Goal: Task Accomplishment & Management: Complete application form

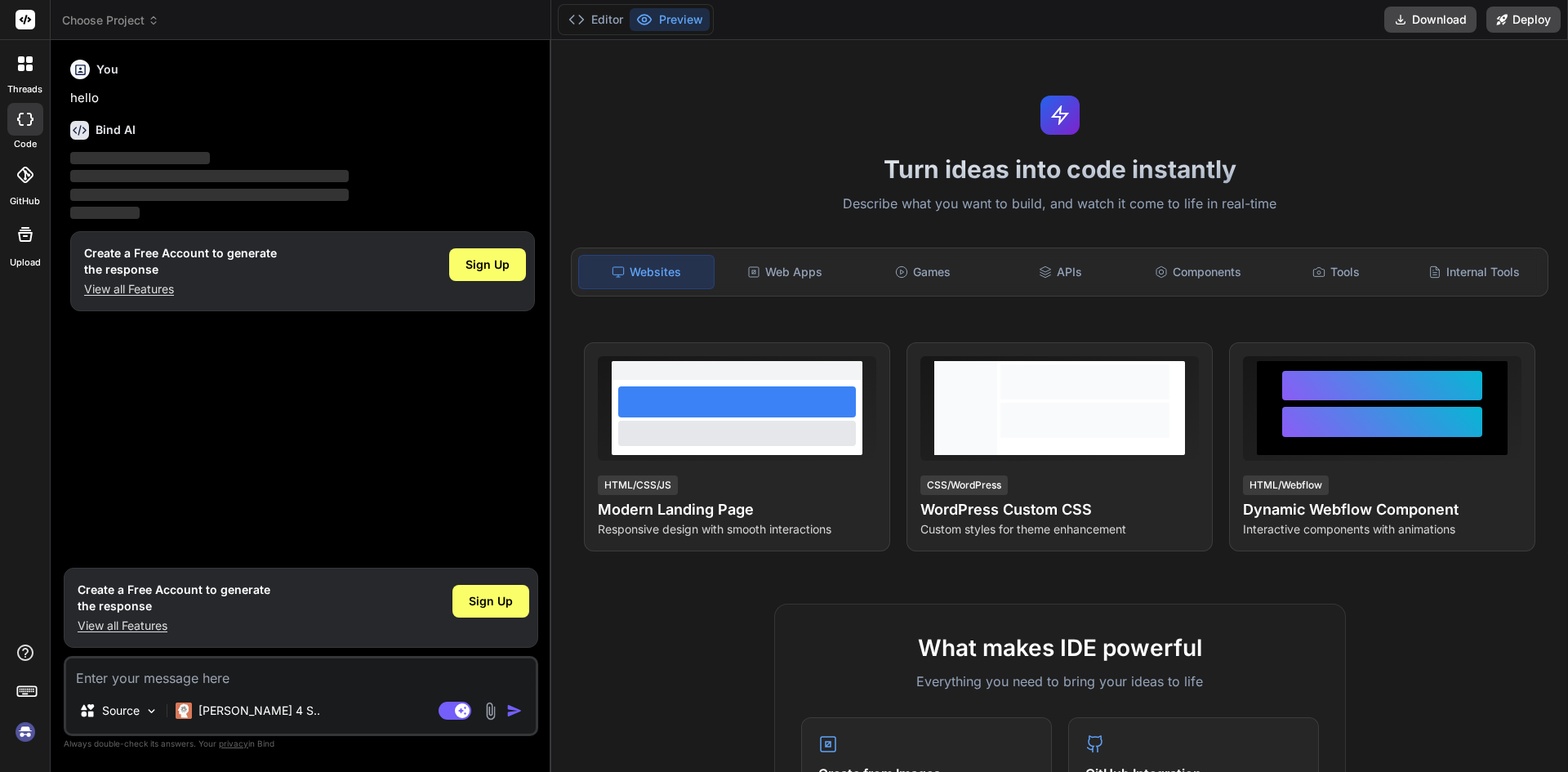
click at [242, 670] on textarea at bounding box center [301, 672] width 469 height 29
type textarea "x"
type textarea "h"
type textarea "x"
type textarea "hi"
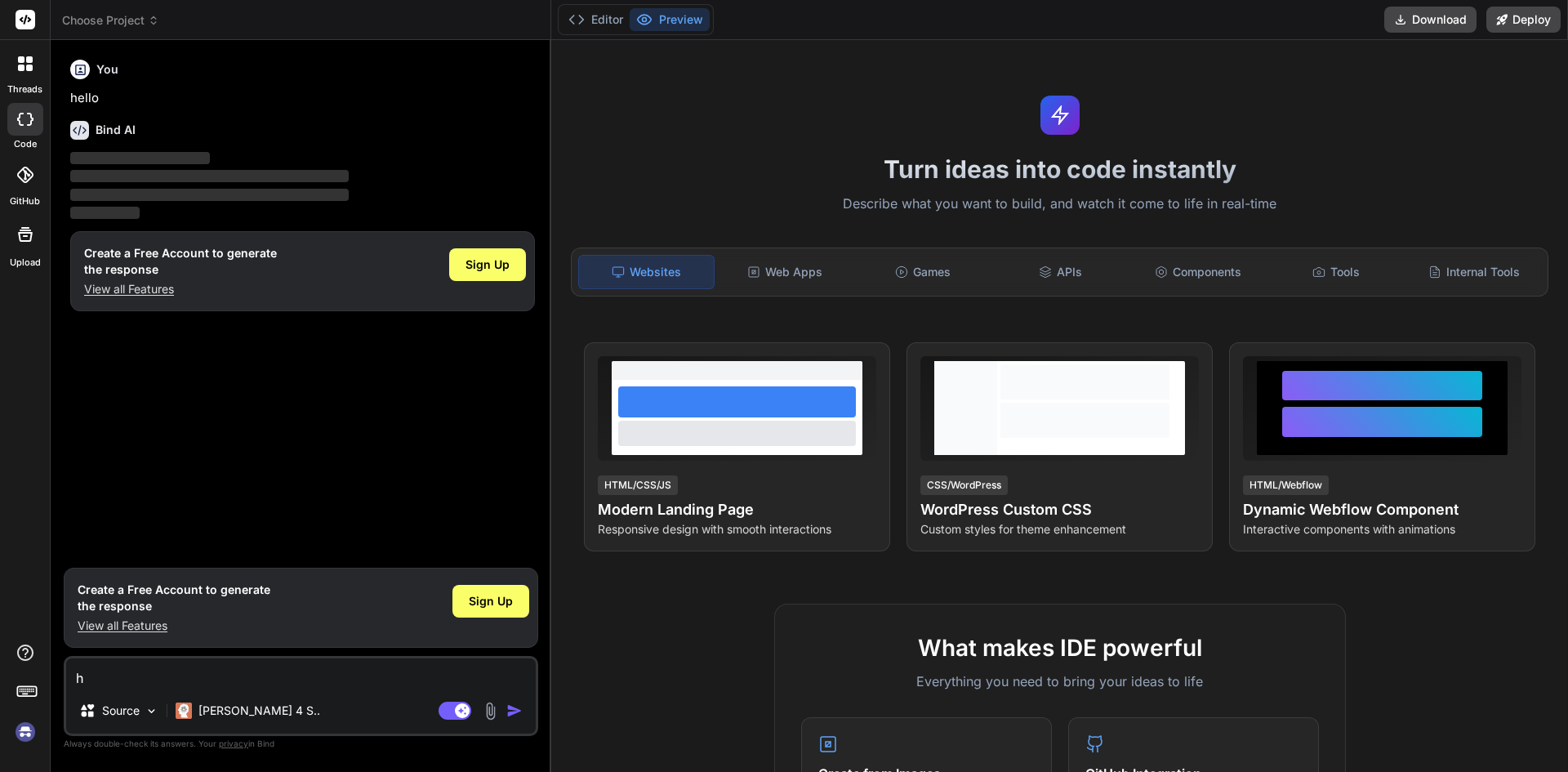
type textarea "x"
type textarea "hii"
type textarea "x"
click at [512, 707] on img "button" at bounding box center [514, 710] width 16 height 16
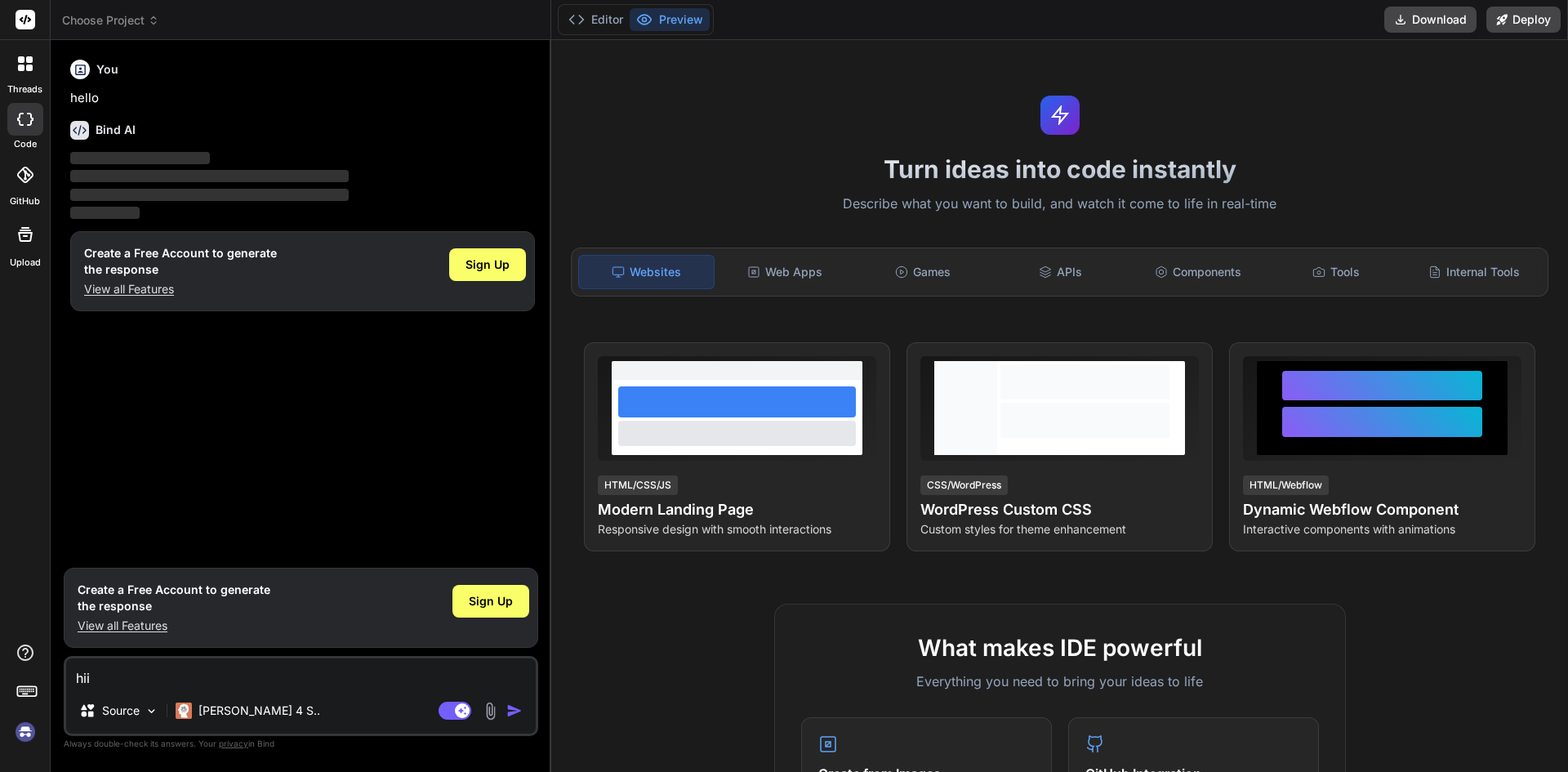
click at [512, 707] on img "button" at bounding box center [514, 710] width 16 height 16
click at [243, 677] on textarea "hii" at bounding box center [301, 672] width 469 height 29
type textarea "="
type textarea "x"
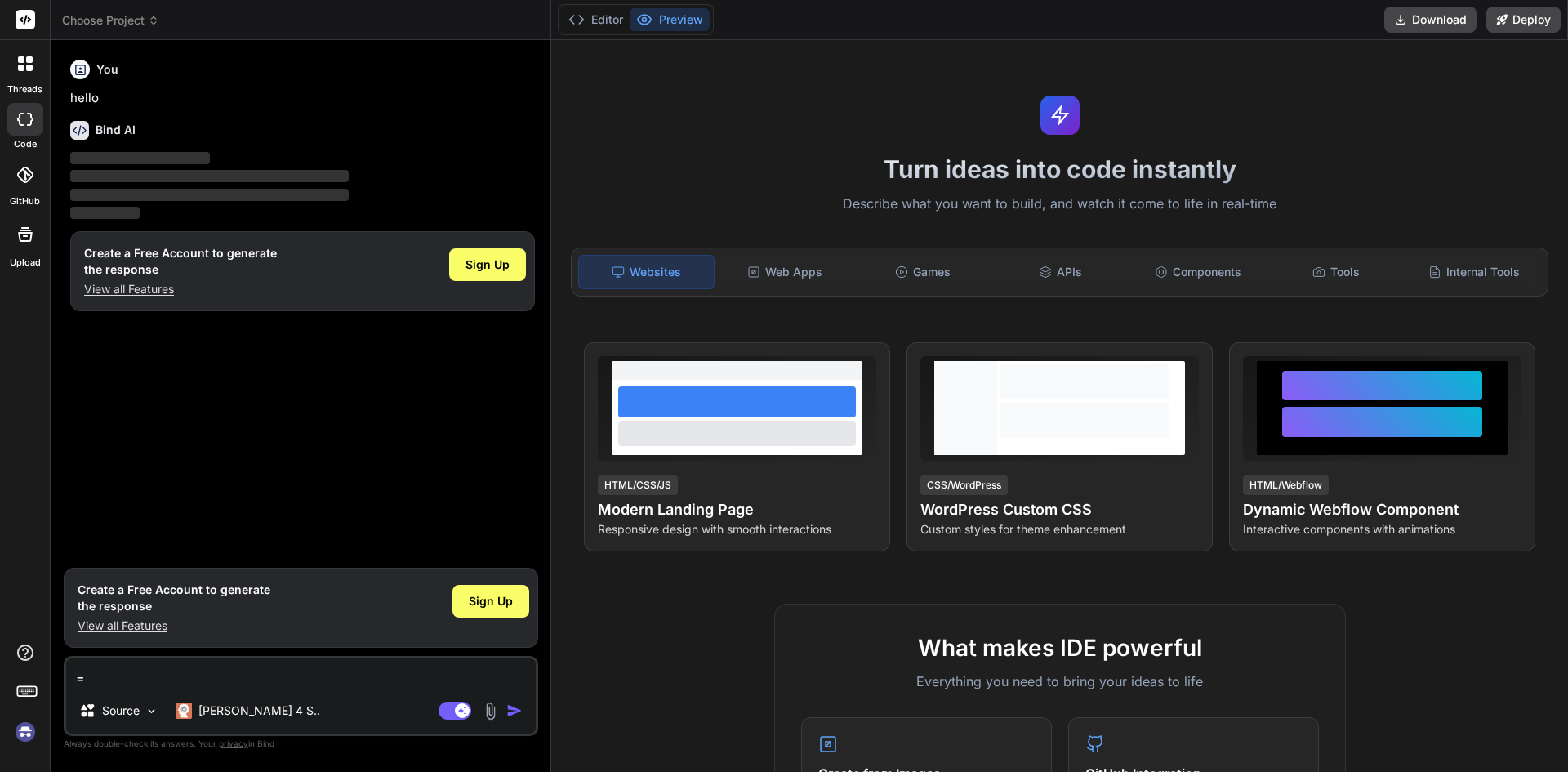
type textarea "x"
type textarea "H"
type textarea "x"
type textarea "HI"
type textarea "x"
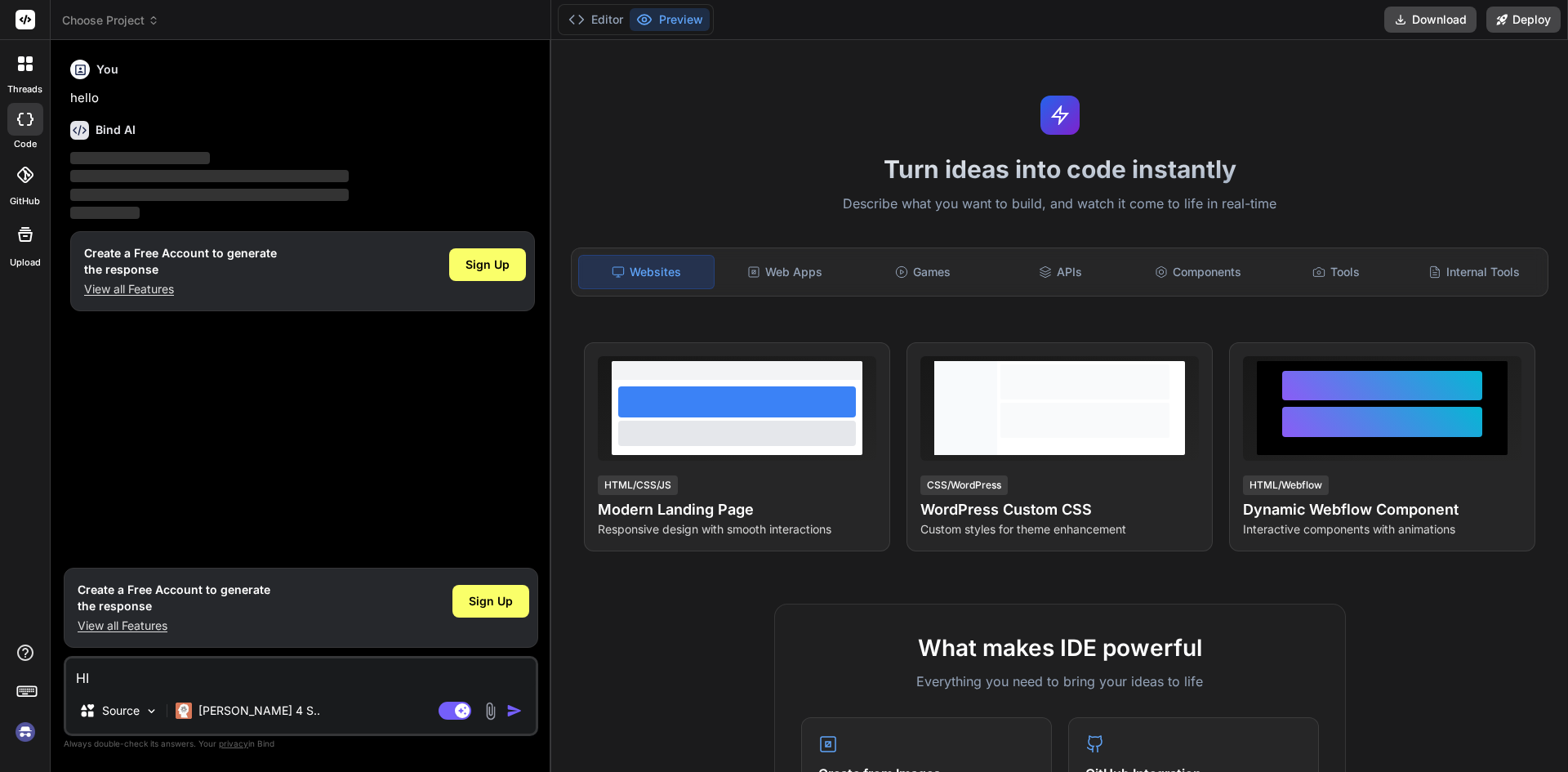
type textarea "HII"
type textarea "x"
click at [503, 713] on div "Agent Mode. When this toggle is activated, AI automatically makes decisions, re…" at bounding box center [482, 710] width 94 height 20
click at [507, 713] on img "button" at bounding box center [514, 710] width 16 height 16
click at [510, 713] on img "button" at bounding box center [514, 710] width 16 height 16
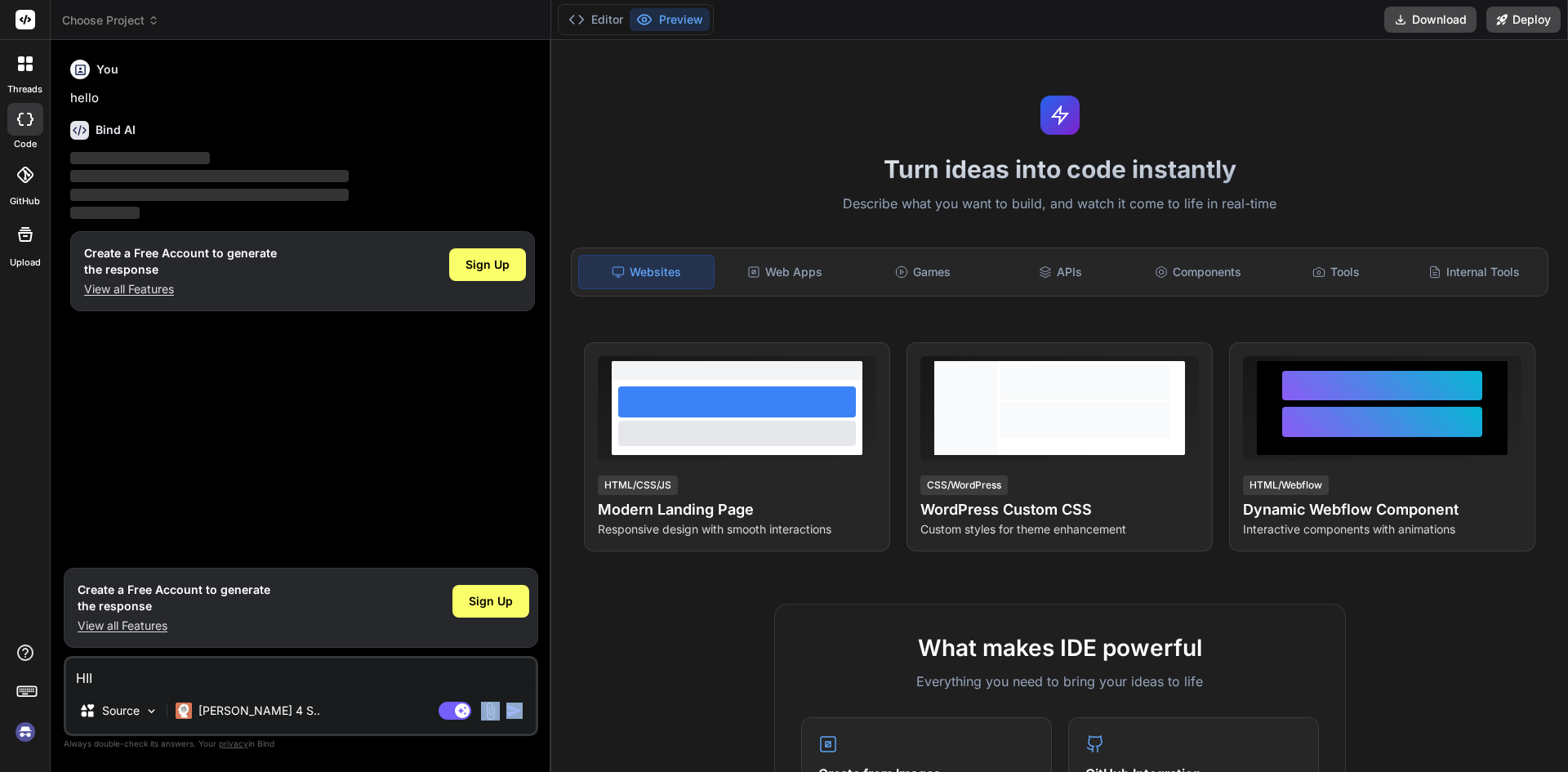
click at [510, 713] on img "button" at bounding box center [514, 710] width 16 height 16
click at [257, 664] on textarea "HII" at bounding box center [301, 672] width 469 height 29
type textarea "="
type textarea "x"
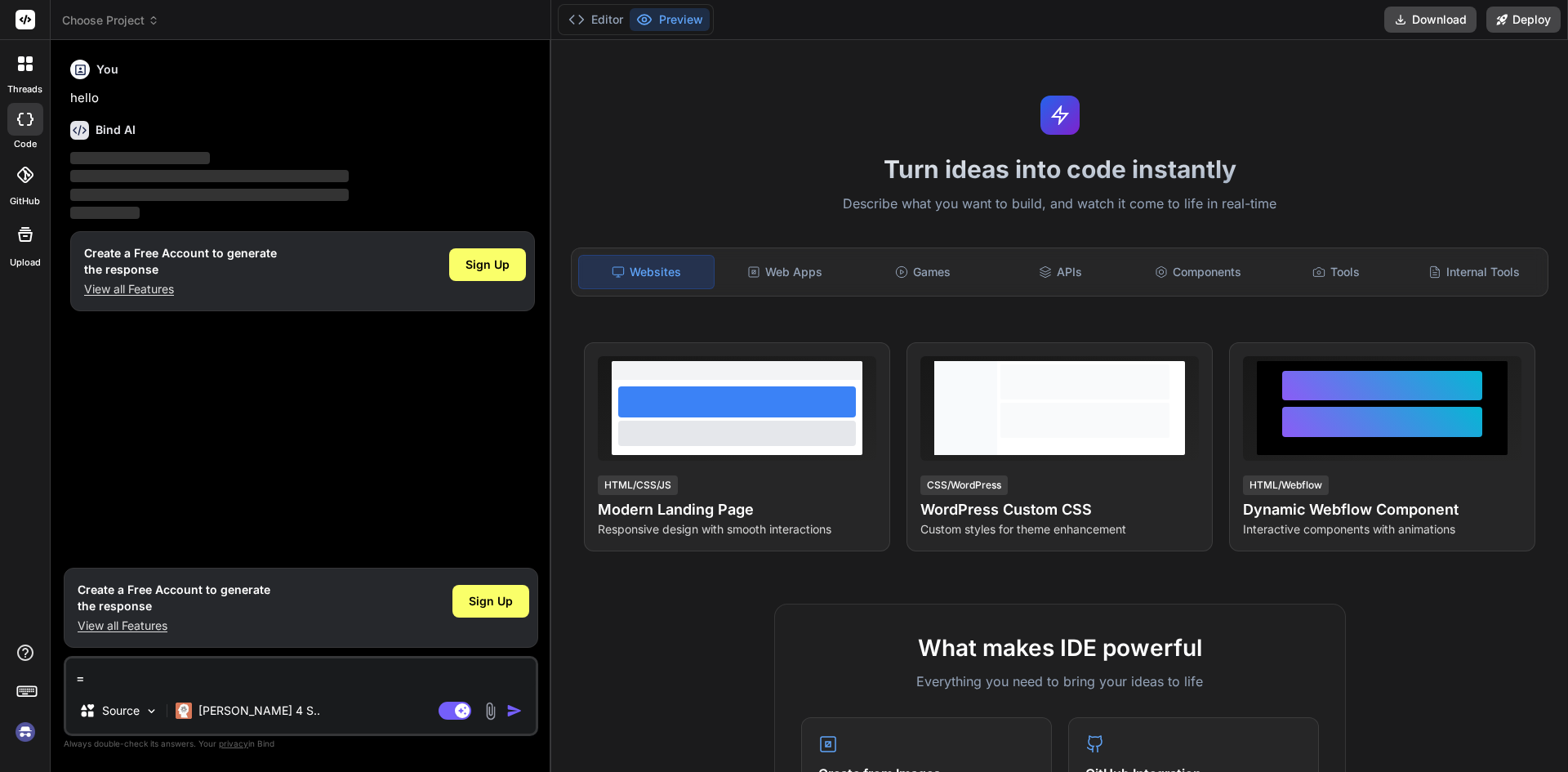
type textarea "x"
click at [475, 620] on div "Sign Up" at bounding box center [490, 607] width 77 height 52
click at [487, 600] on span "Sign Up" at bounding box center [491, 600] width 45 height 16
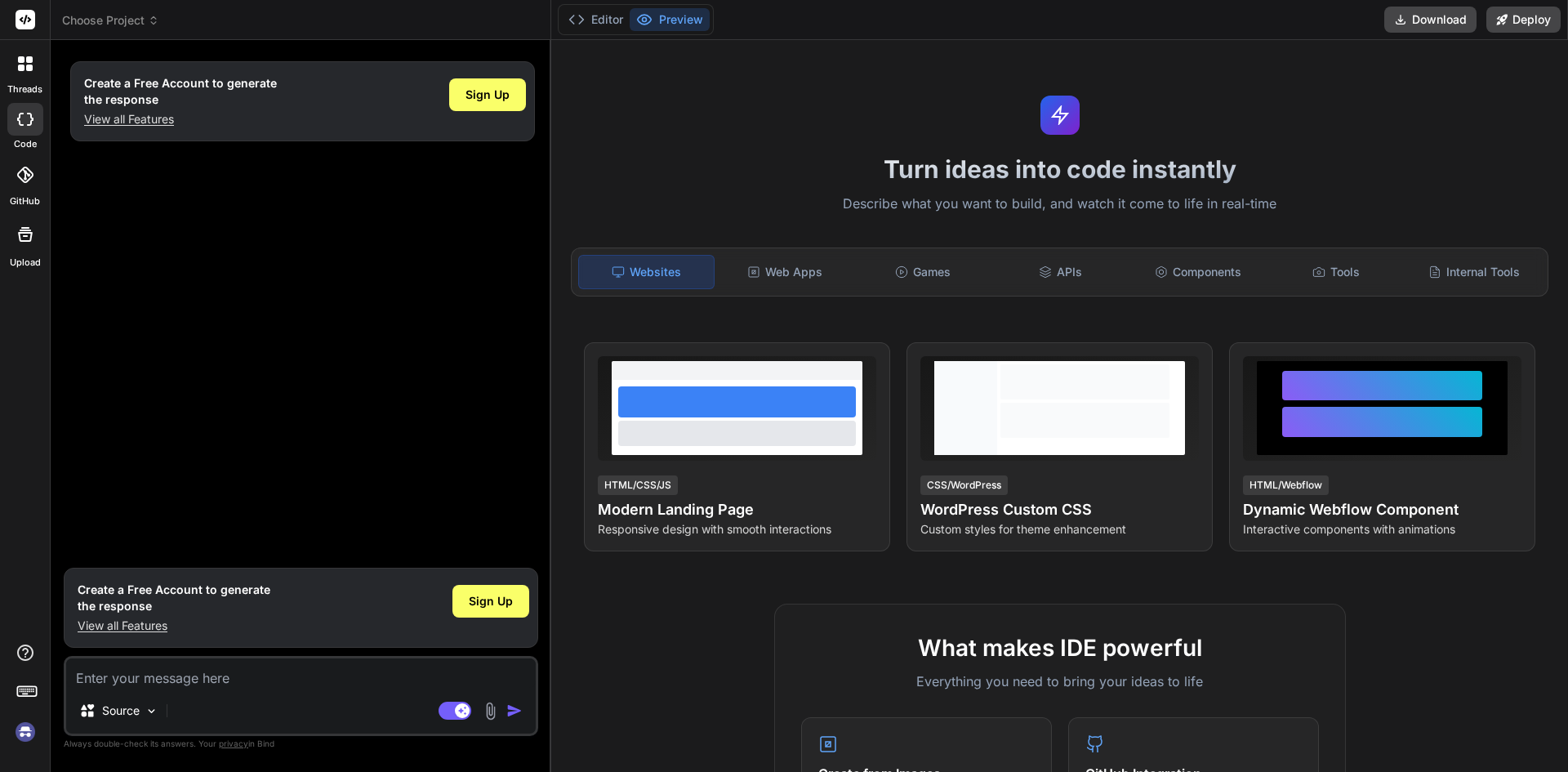
type textarea "x"
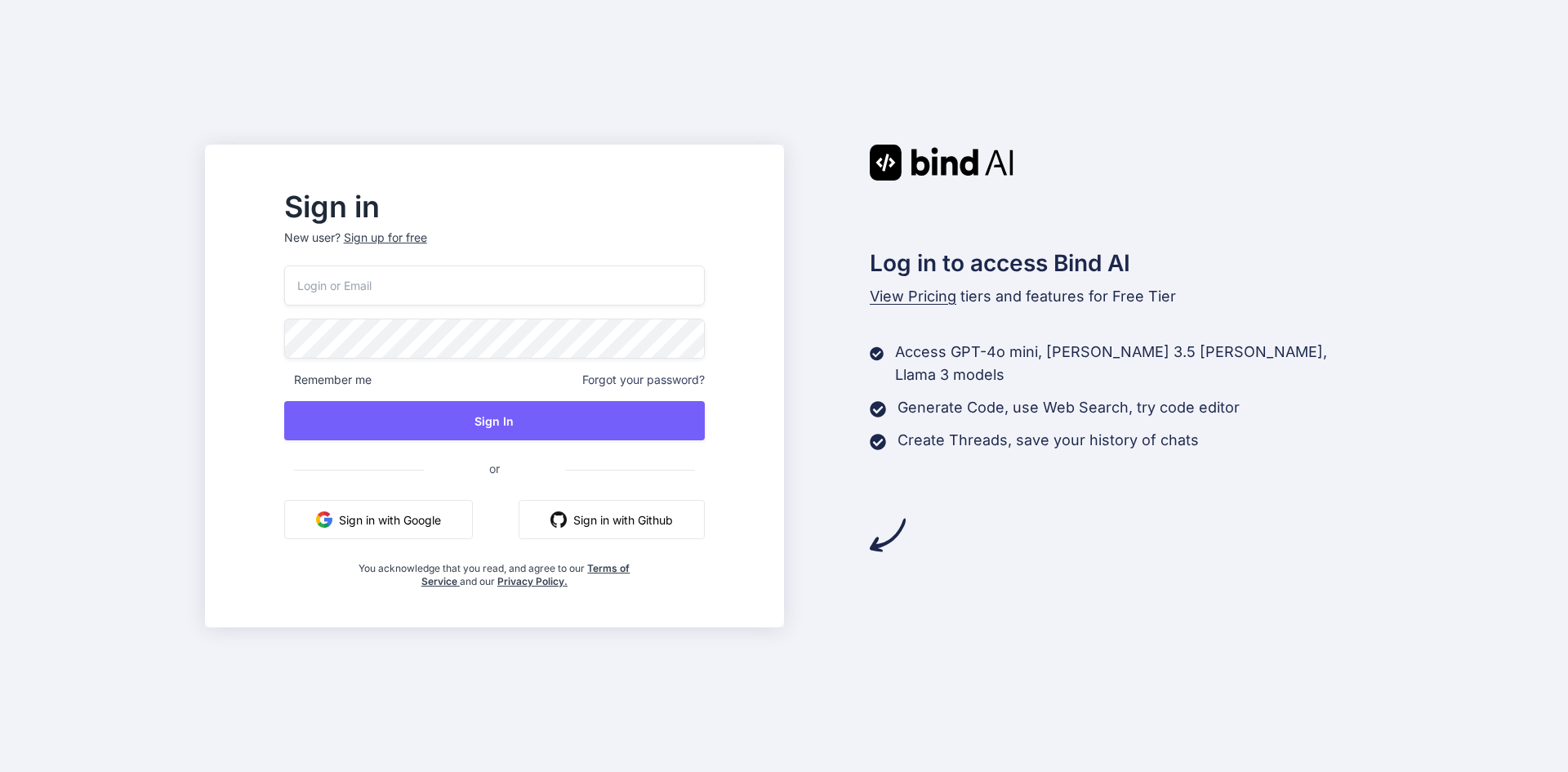
click at [411, 302] on input "email" at bounding box center [495, 285] width 421 height 40
click at [406, 299] on input "email" at bounding box center [495, 285] width 421 height 40
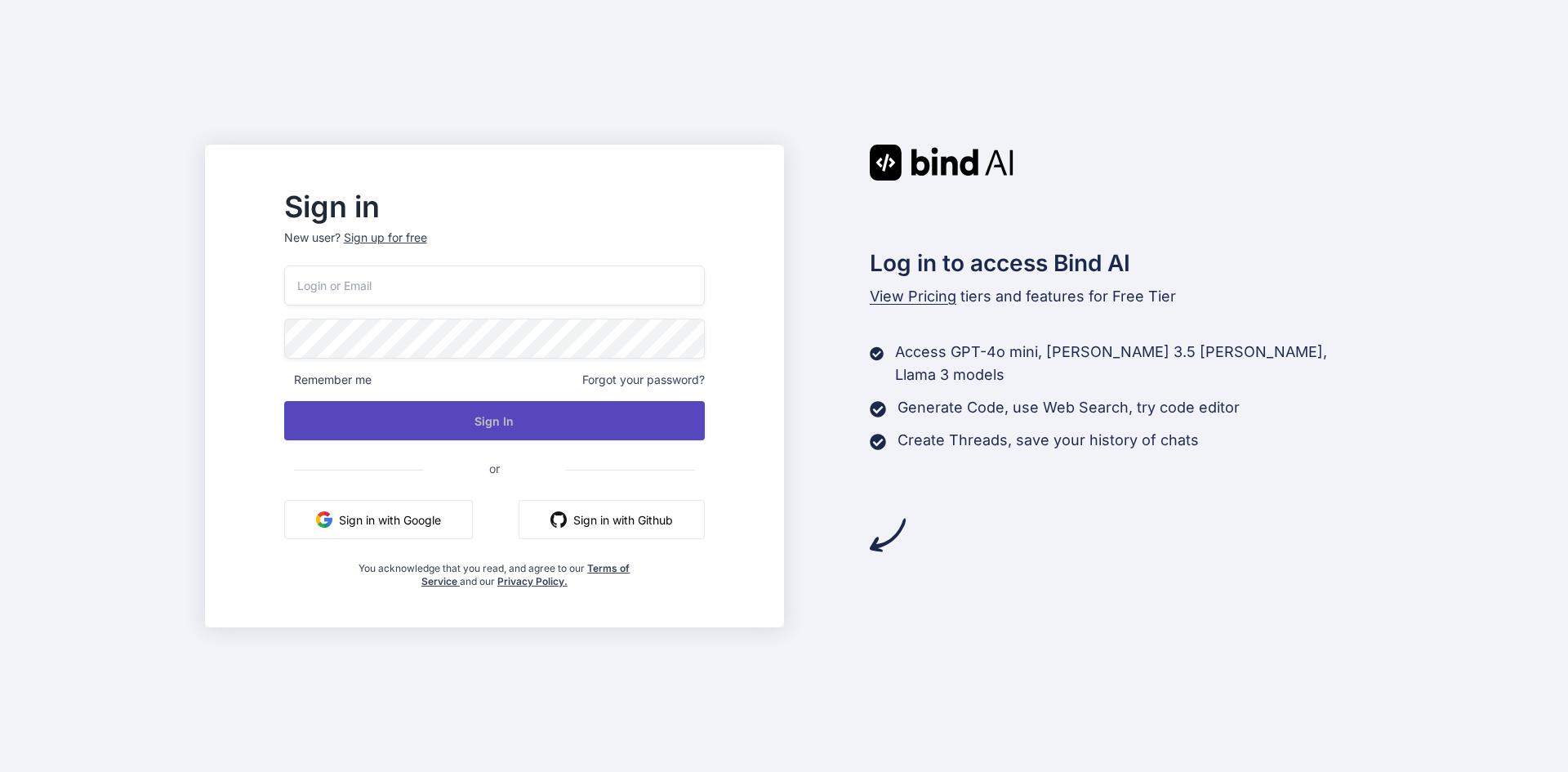
click at [534, 422] on button "Sign In" at bounding box center [495, 420] width 421 height 39
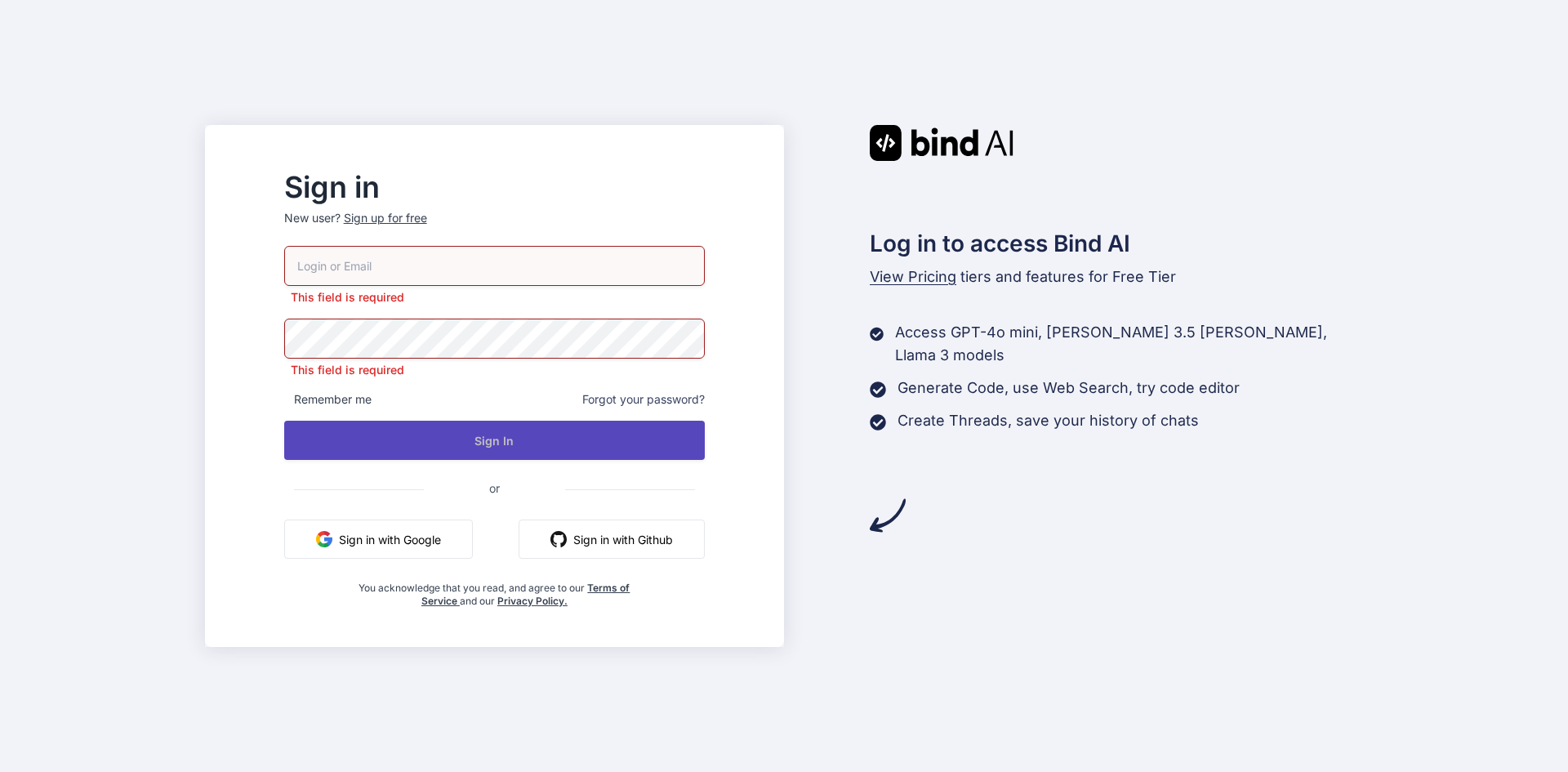
click at [534, 422] on button "Sign In" at bounding box center [495, 440] width 421 height 39
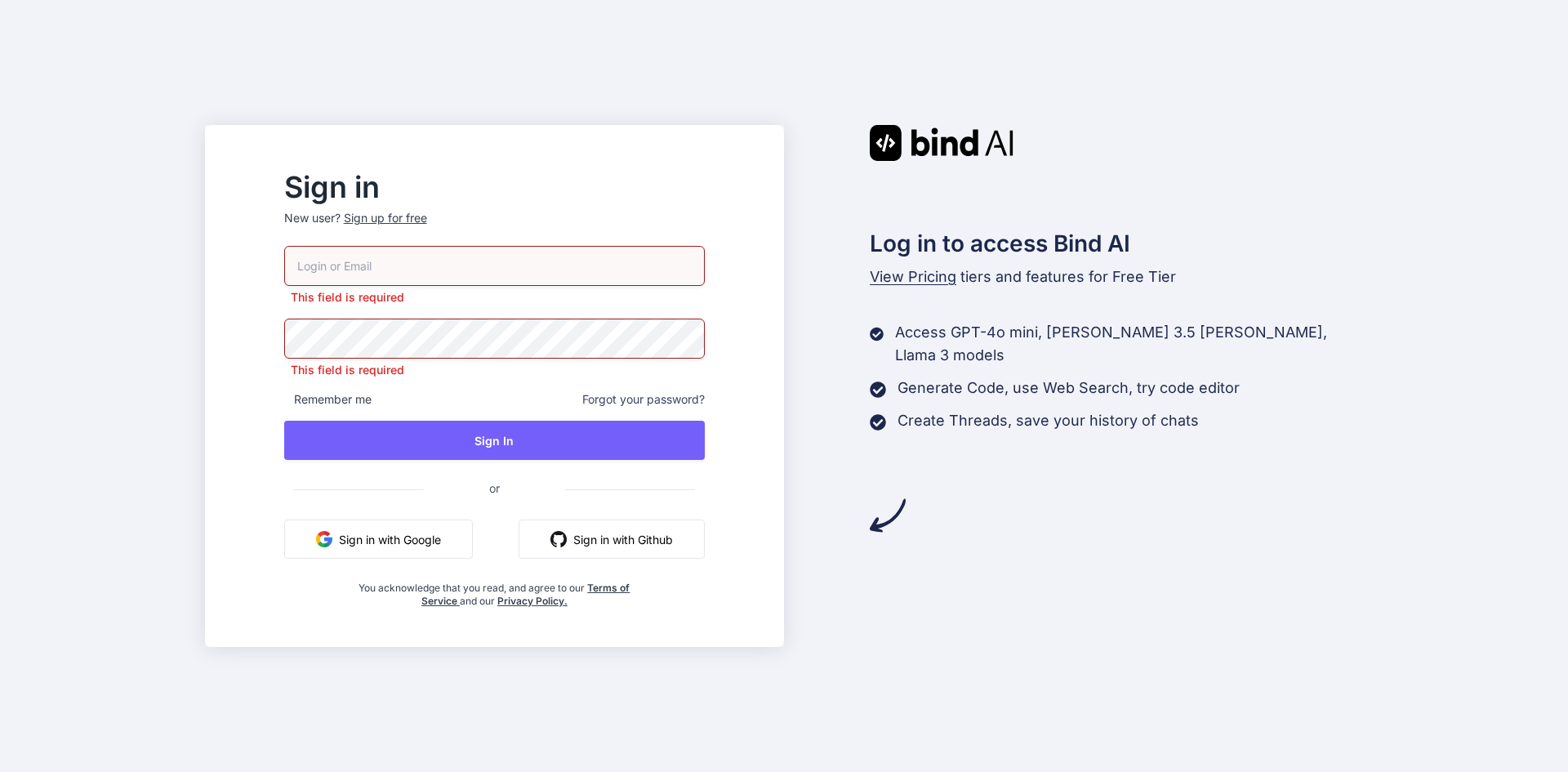
click at [503, 374] on p "This field is required" at bounding box center [495, 370] width 421 height 16
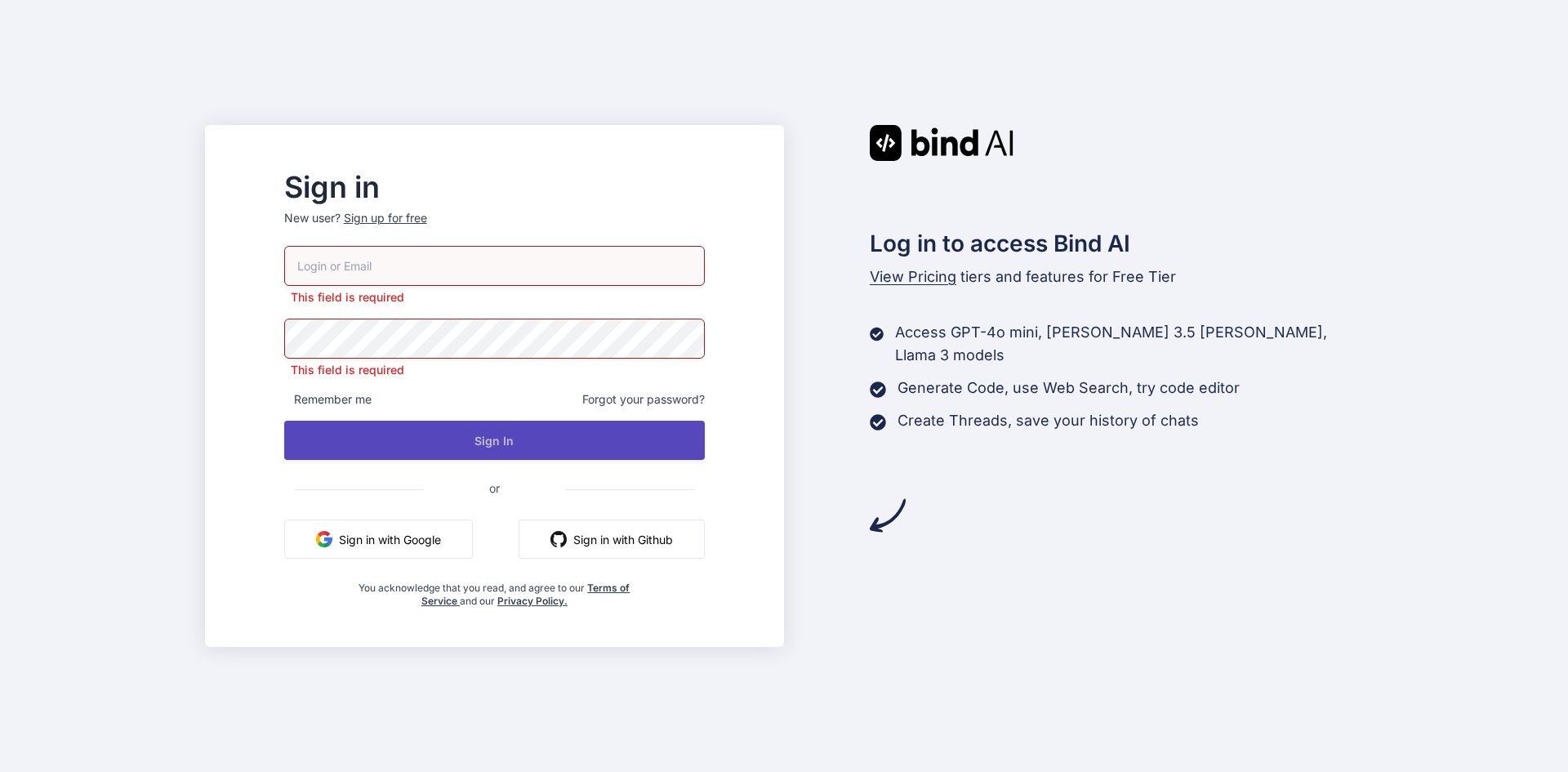
click at [622, 437] on button "Sign In" at bounding box center [495, 440] width 421 height 39
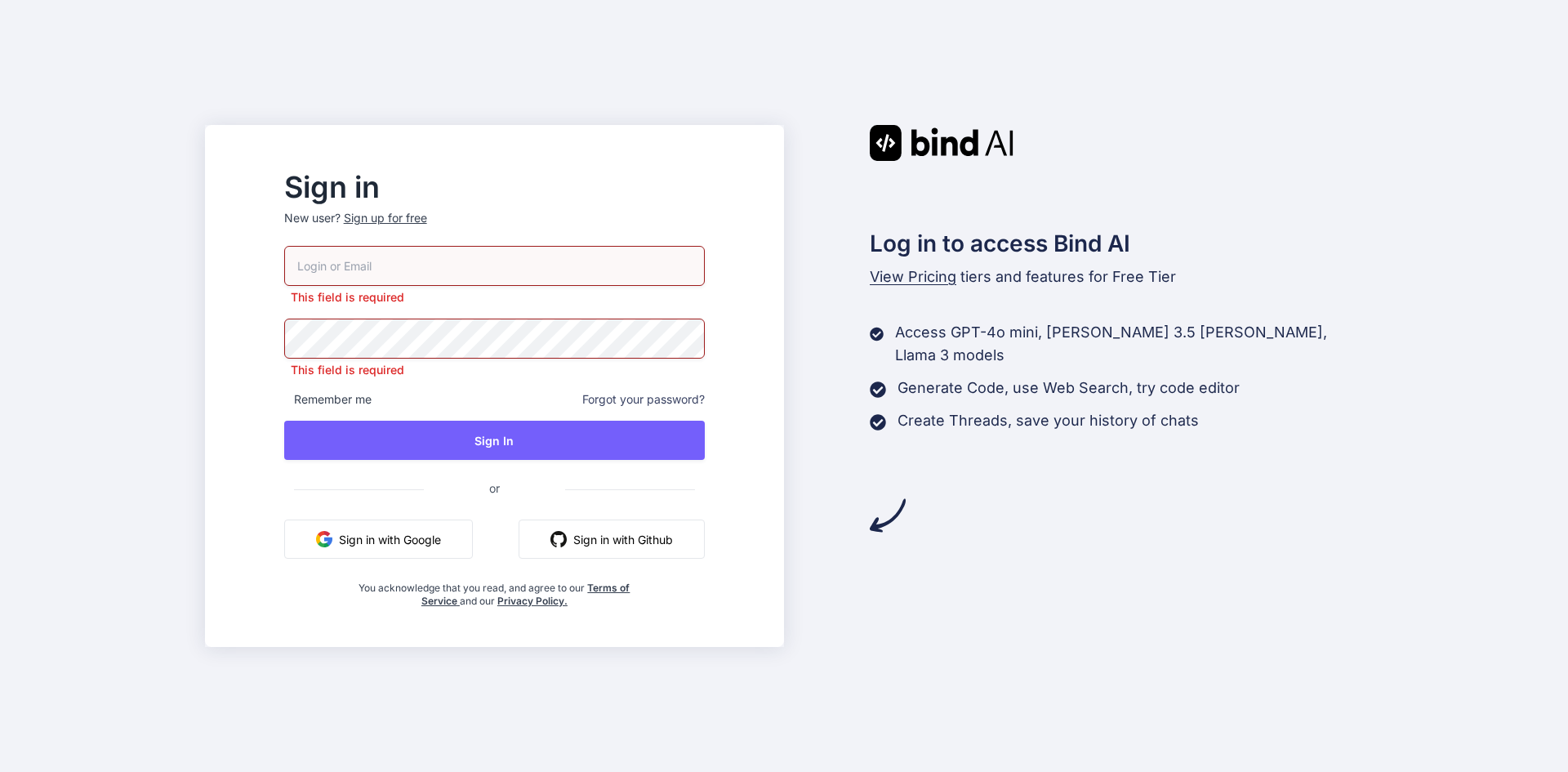
click at [577, 211] on p "New user? Sign up for free" at bounding box center [495, 228] width 421 height 36
click at [428, 217] on div "Sign up for free" at bounding box center [386, 217] width 83 height 16
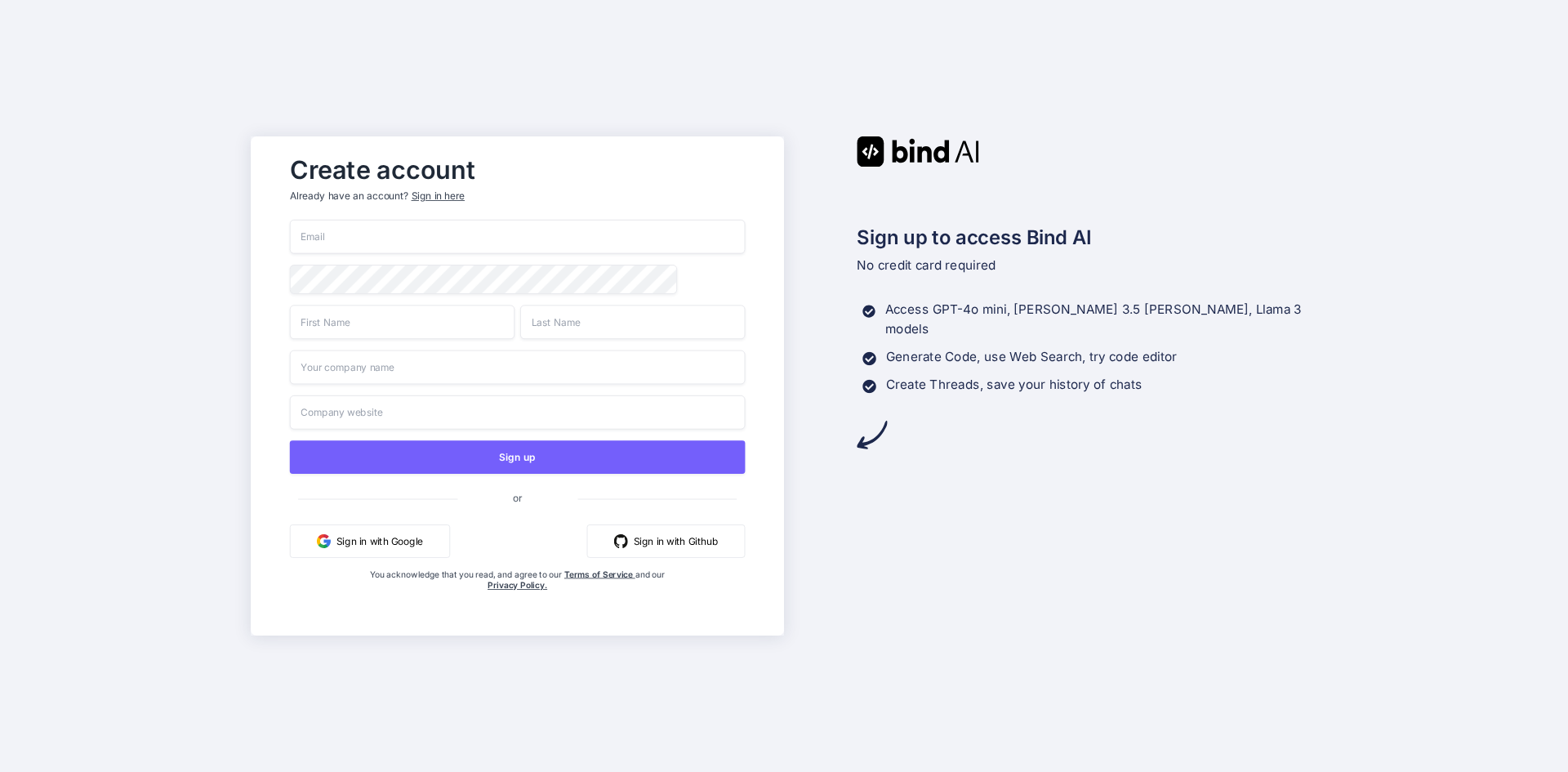
click at [418, 237] on input "email" at bounding box center [518, 237] width 456 height 34
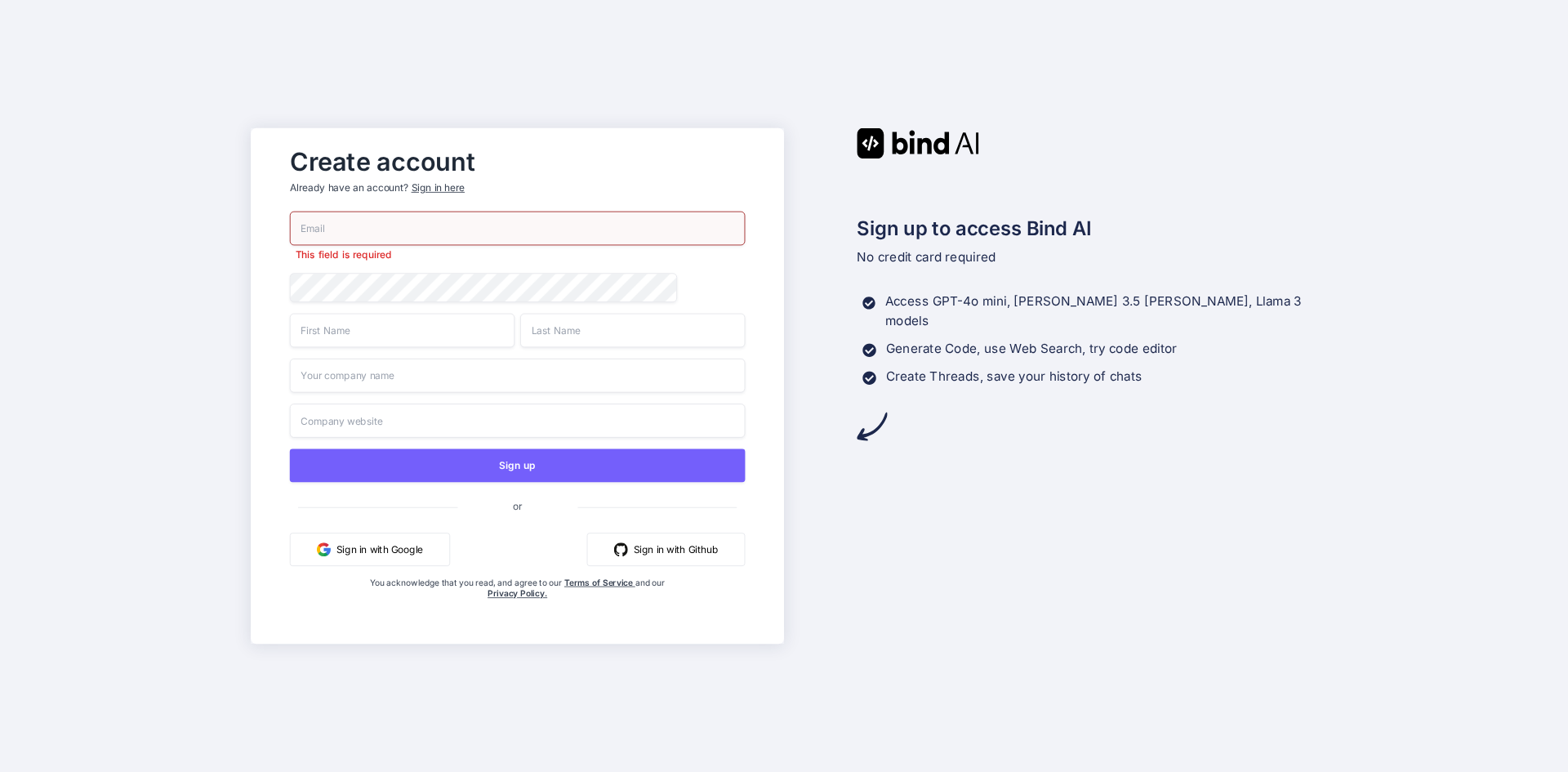
paste input "[EMAIL_ADDRESS][DOMAIN_NAME]"
type input "[EMAIL_ADDRESS][DOMAIN_NAME]"
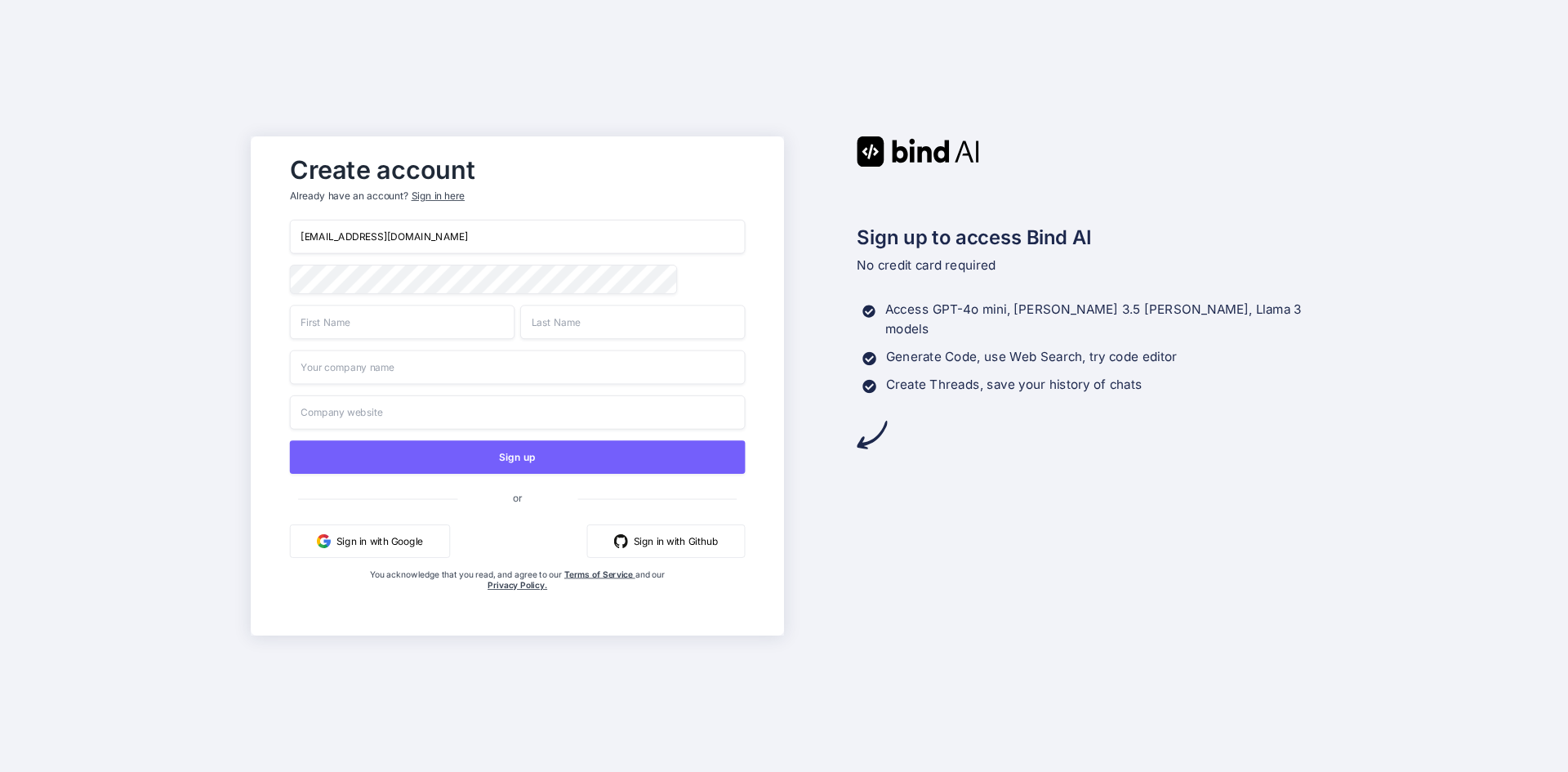
click at [364, 317] on input "text" at bounding box center [402, 322] width 225 height 34
type input "S"
type input "Staff"
click at [612, 324] on input "text" at bounding box center [632, 322] width 225 height 34
type input "User"
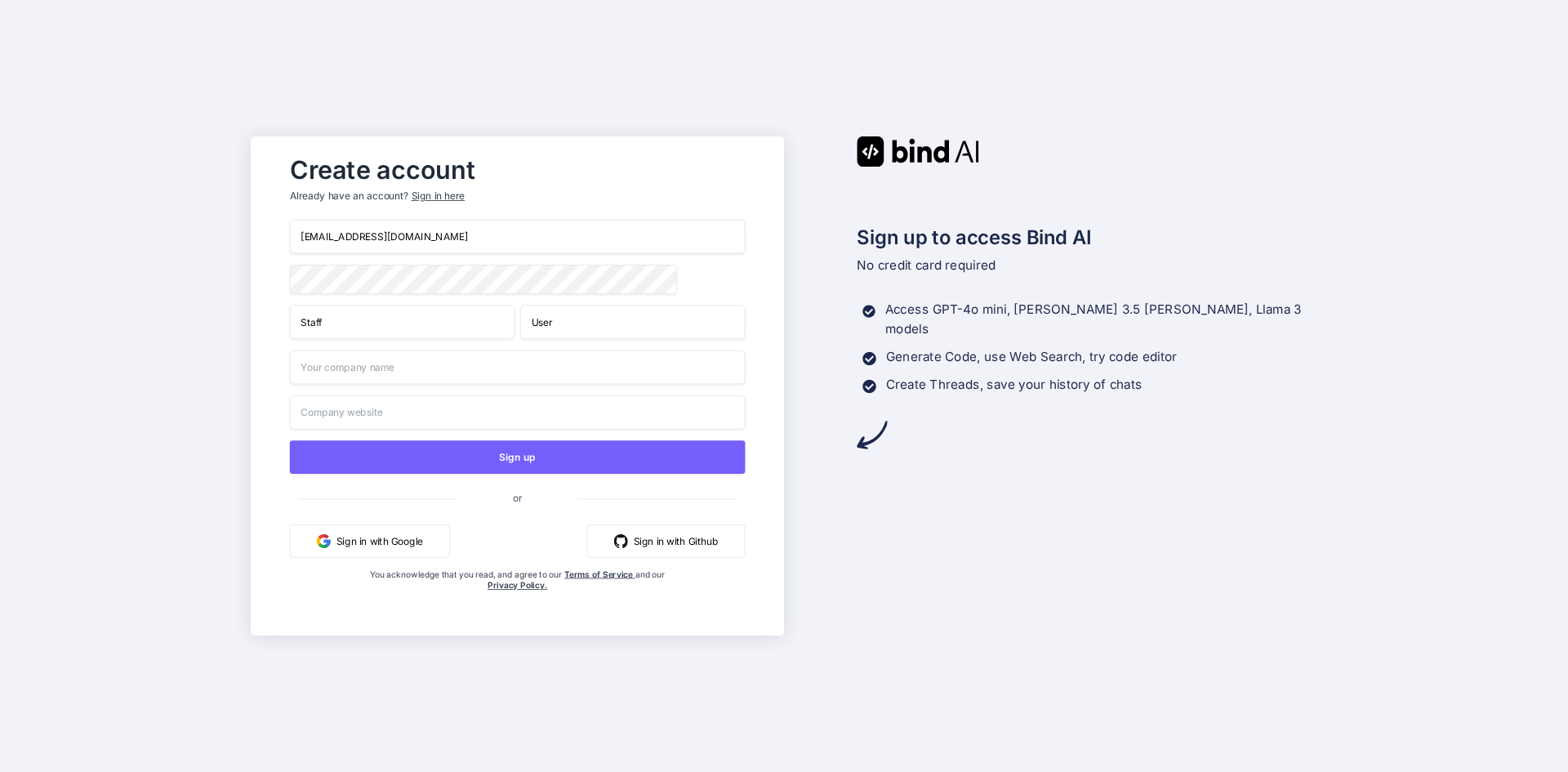
click at [450, 369] on input "text" at bounding box center [518, 368] width 456 height 34
type input "Test company"
click at [424, 427] on input "text" at bounding box center [518, 413] width 456 height 34
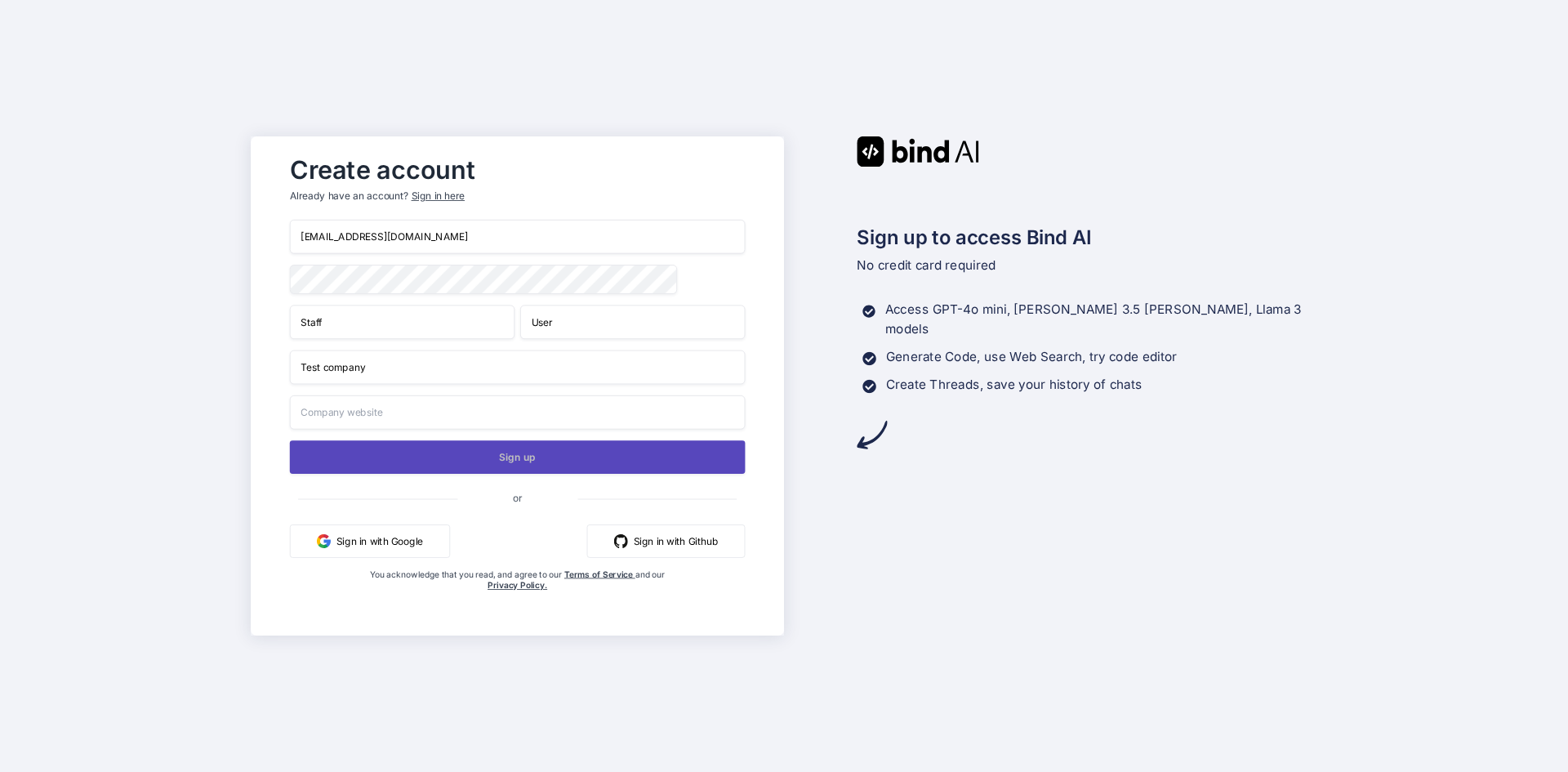
paste input "[URL][DOMAIN_NAME]"
type input "[URL][DOMAIN_NAME]"
click at [475, 462] on button "Sign up" at bounding box center [518, 456] width 456 height 33
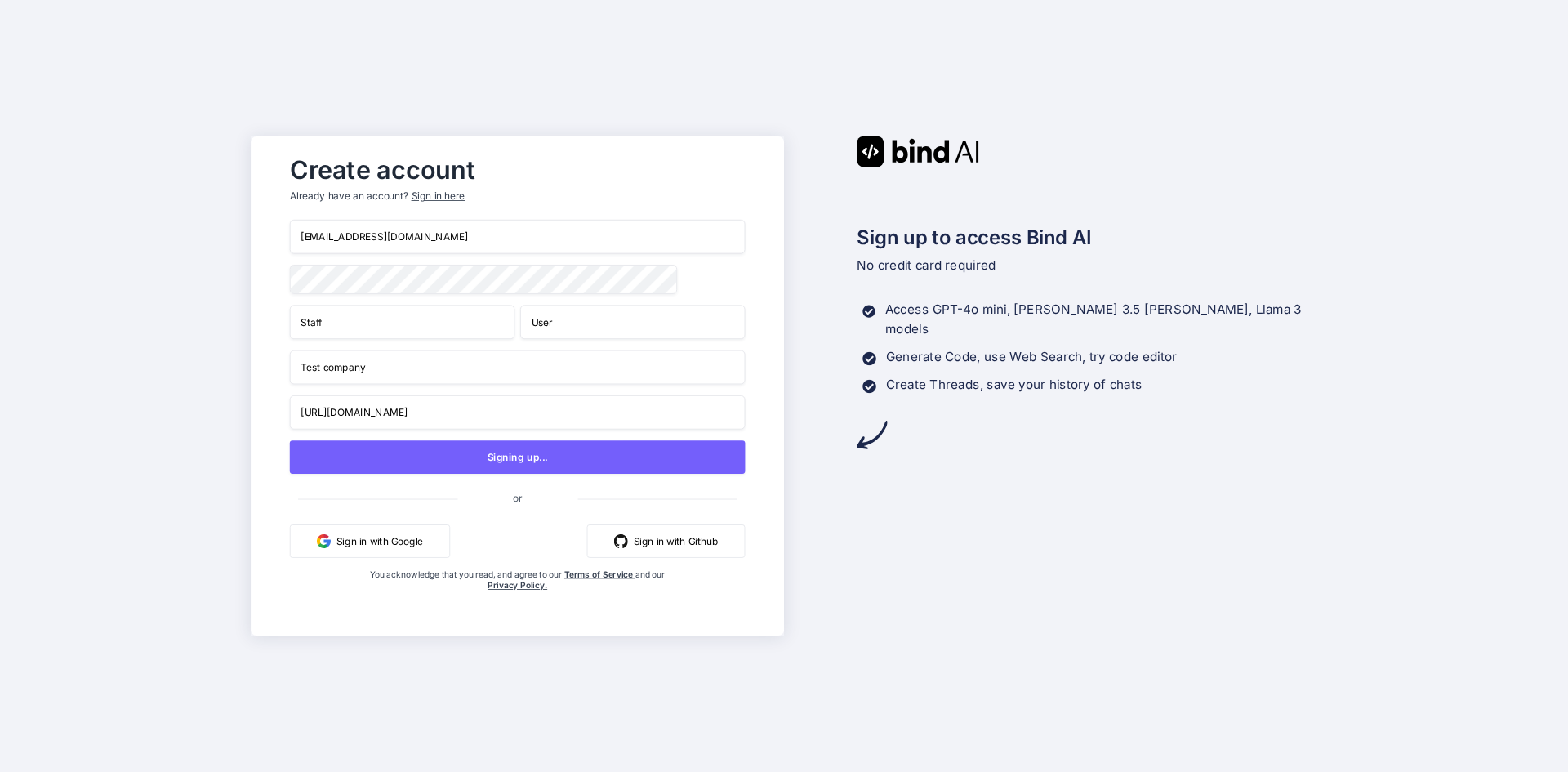
drag, startPoint x: 457, startPoint y: 239, endPoint x: 210, endPoint y: 233, distance: 247.1
click at [210, 233] on div "Create account Already have an account? Sign in here [EMAIL_ADDRESS][DOMAIN_NAM…" at bounding box center [784, 386] width 1568 height 772
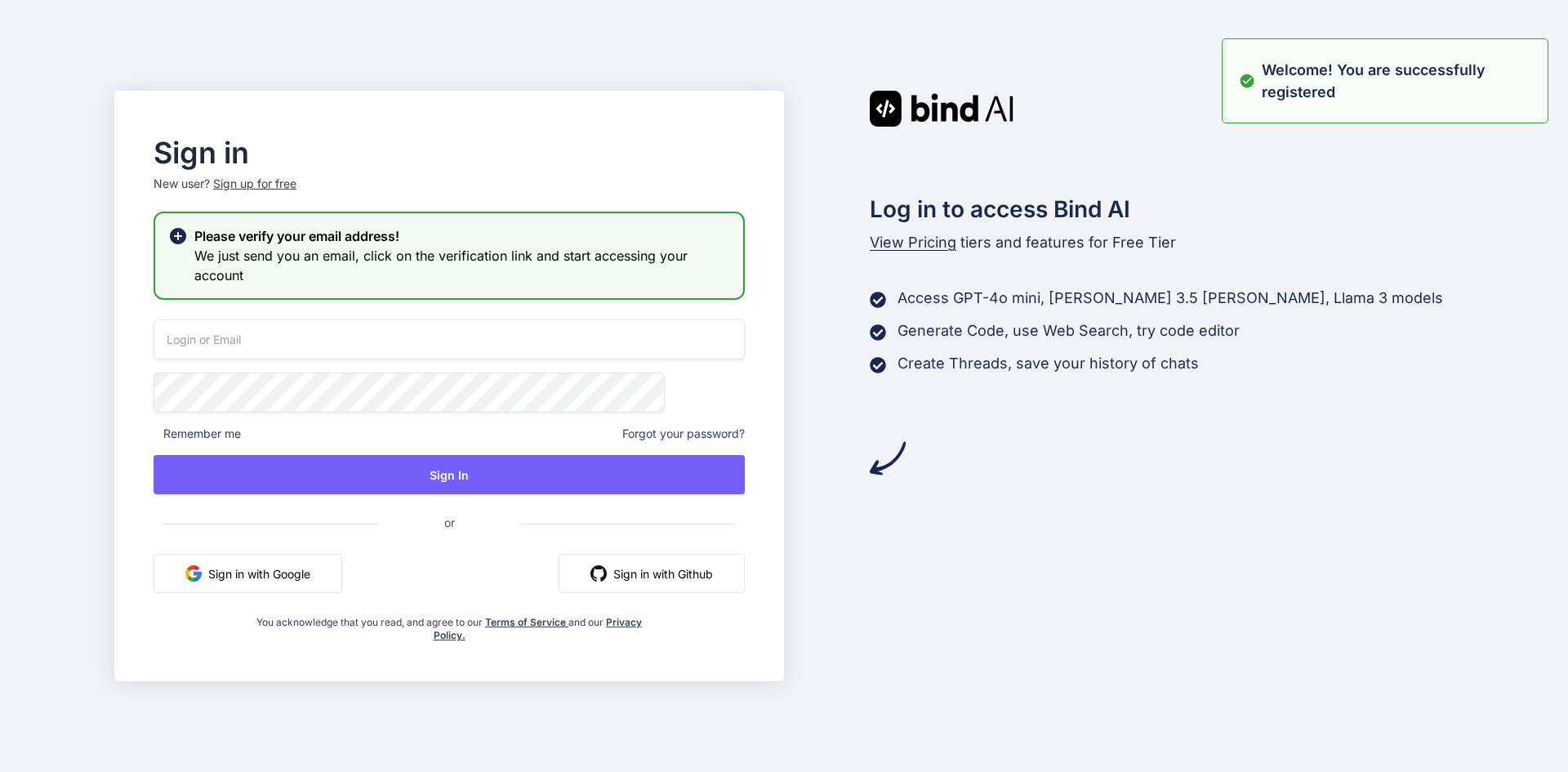
click at [352, 346] on input "email" at bounding box center [449, 340] width 592 height 40
paste input "[EMAIL_ADDRESS][DOMAIN_NAME]"
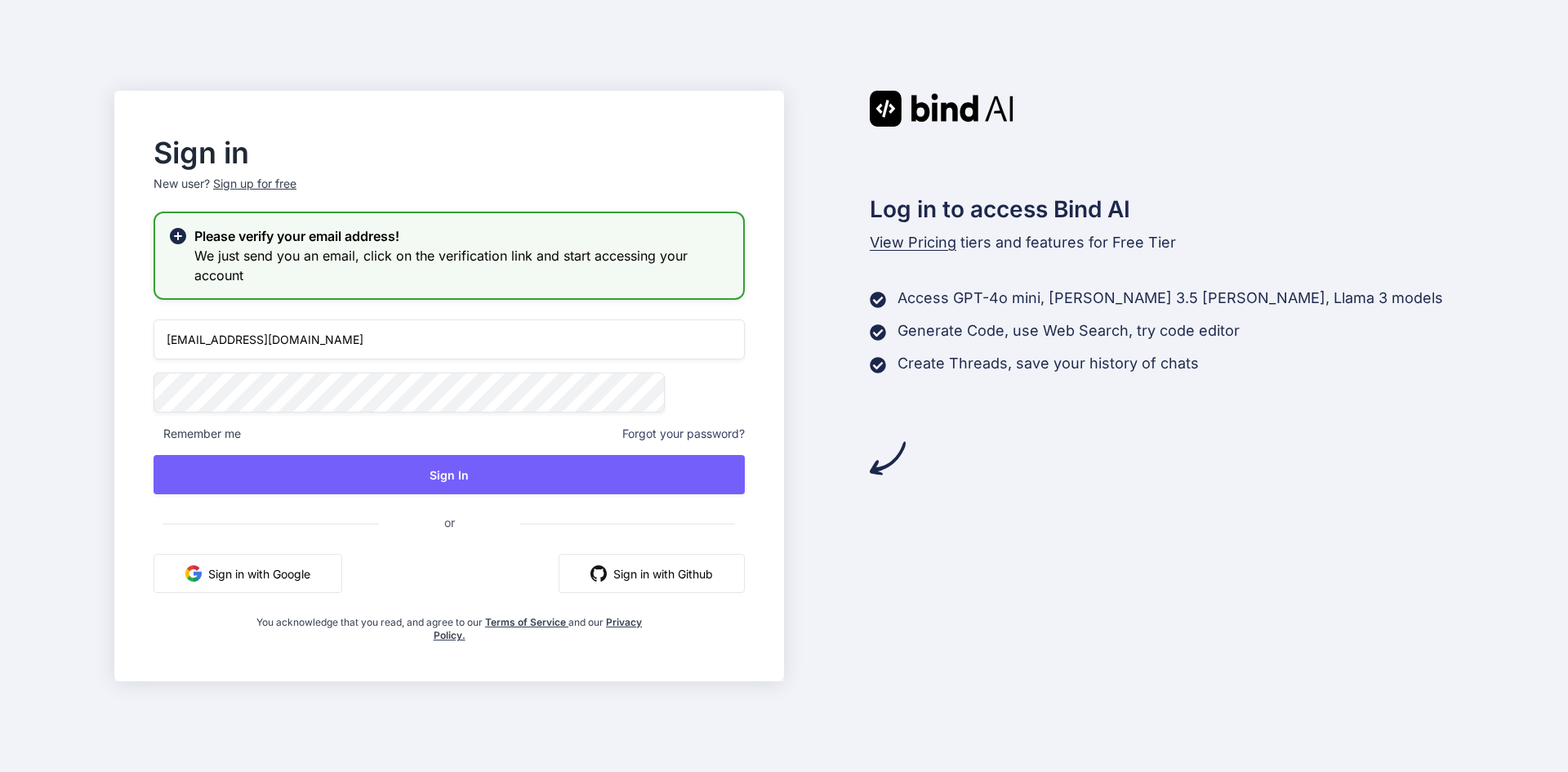
type input "[EMAIL_ADDRESS][DOMAIN_NAME]"
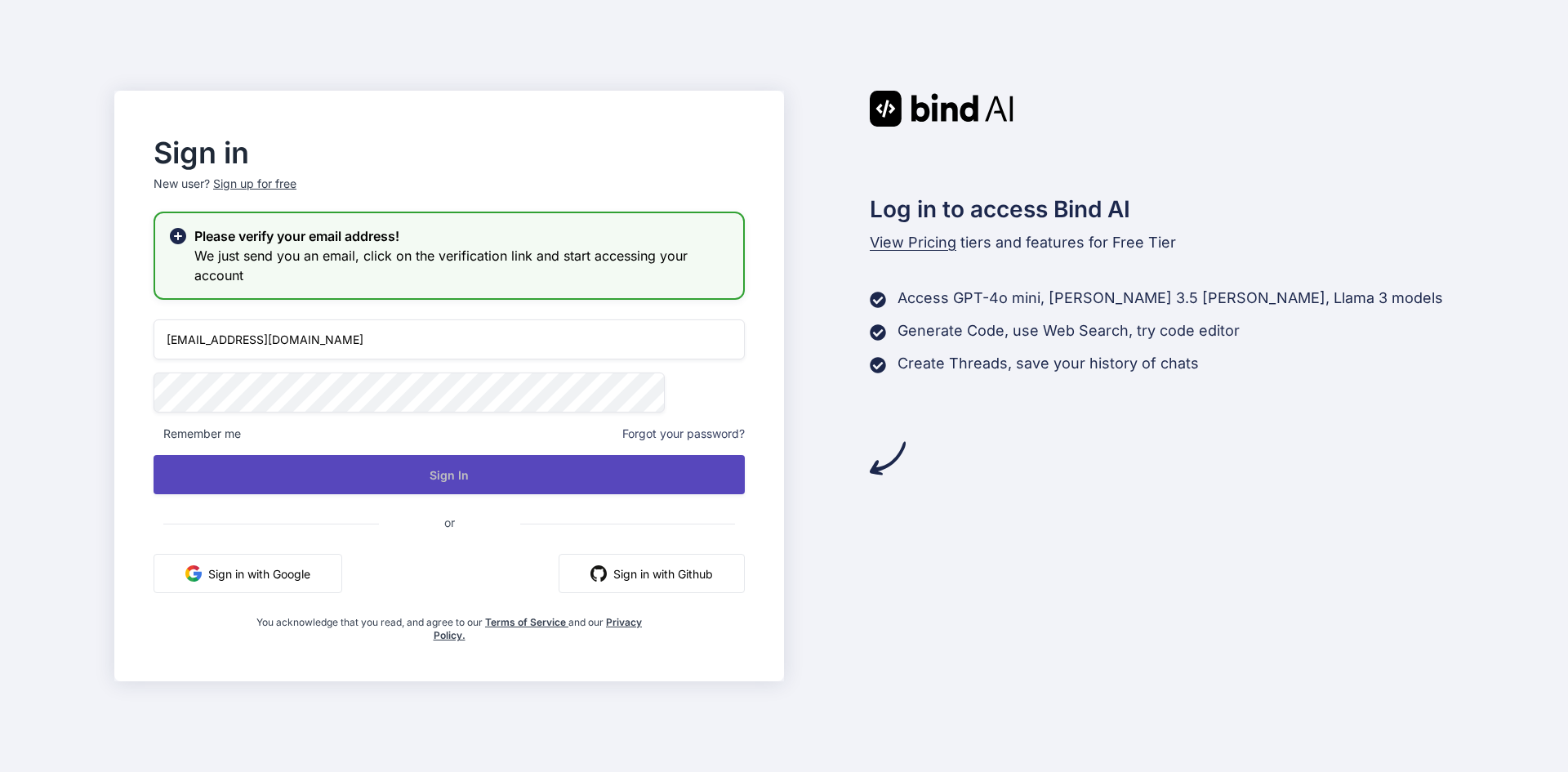
click at [433, 472] on button "Sign In" at bounding box center [449, 474] width 592 height 39
click at [563, 481] on button "Sign In" at bounding box center [449, 474] width 592 height 39
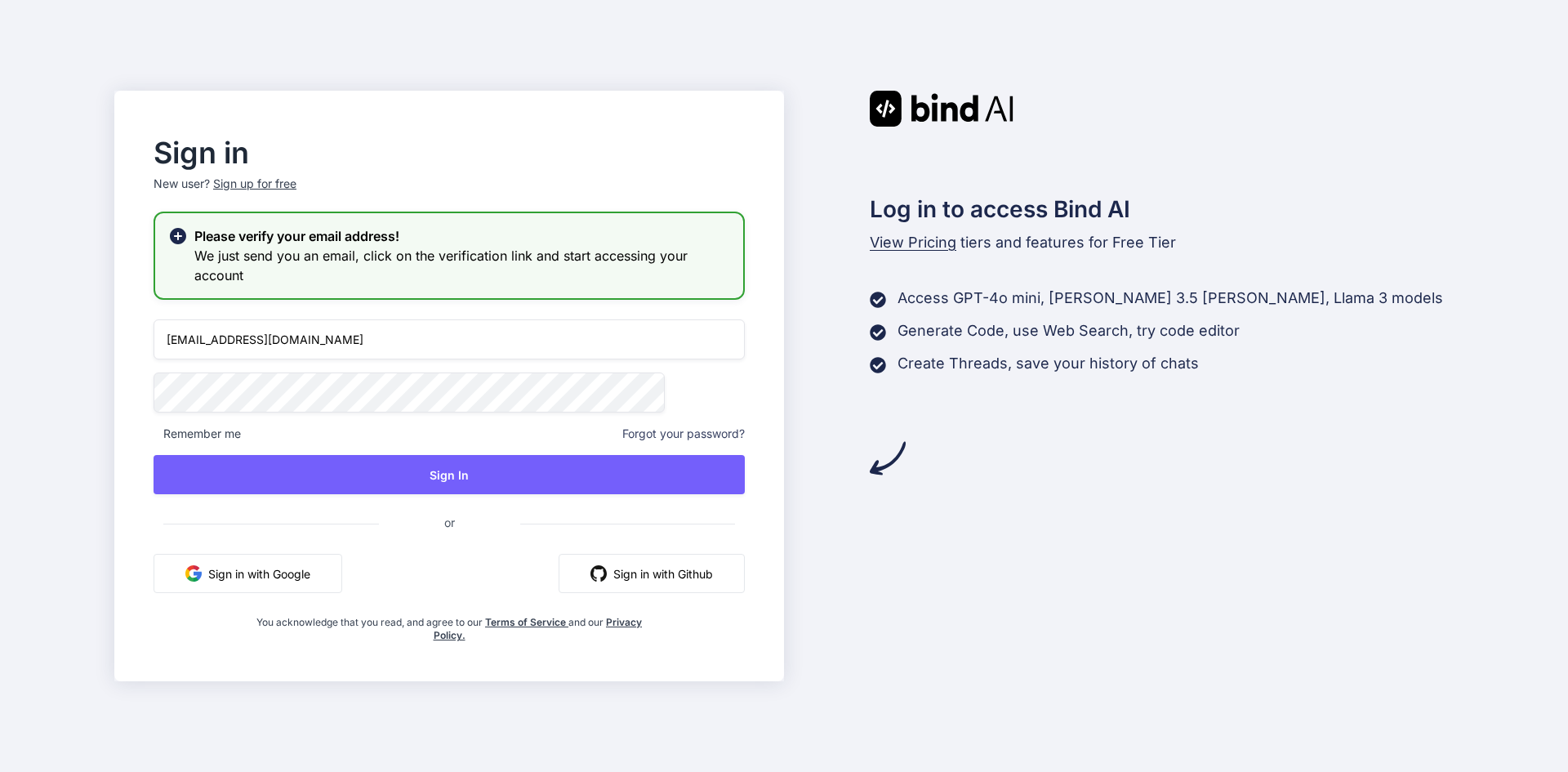
click at [1081, 459] on div "Log in to access Bind AI View Pricing tiers and features for Free Tier Access G…" at bounding box center [1119, 284] width 669 height 386
click at [357, 271] on h3 "We just send you an email, click on the verification link and start accessing y…" at bounding box center [462, 265] width 536 height 39
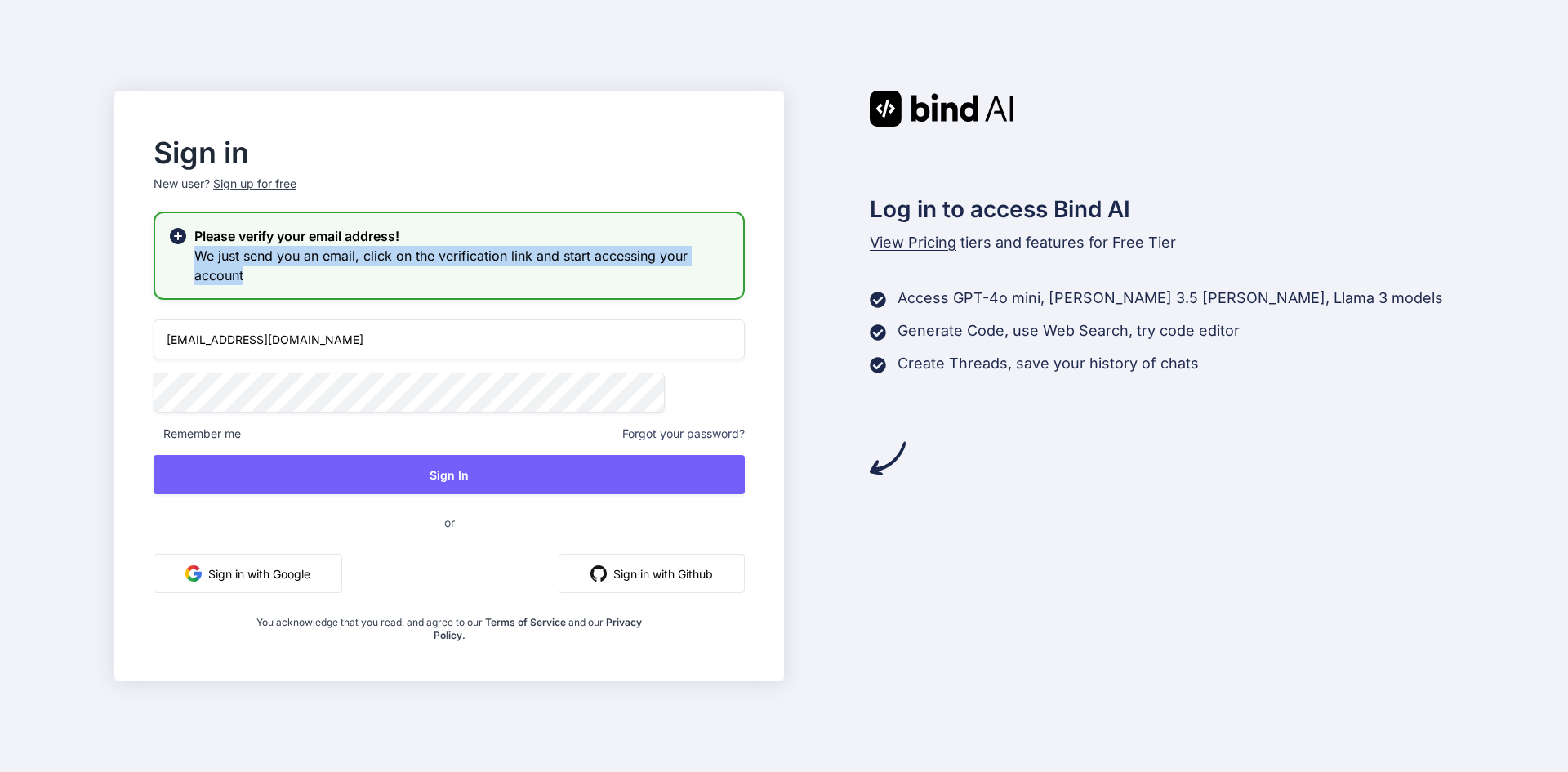
click at [357, 271] on h3 "We just send you an email, click on the verification link and start accessing y…" at bounding box center [462, 265] width 536 height 39
click at [454, 281] on h3 "We just send you an email, click on the verification link and start accessing y…" at bounding box center [462, 265] width 536 height 39
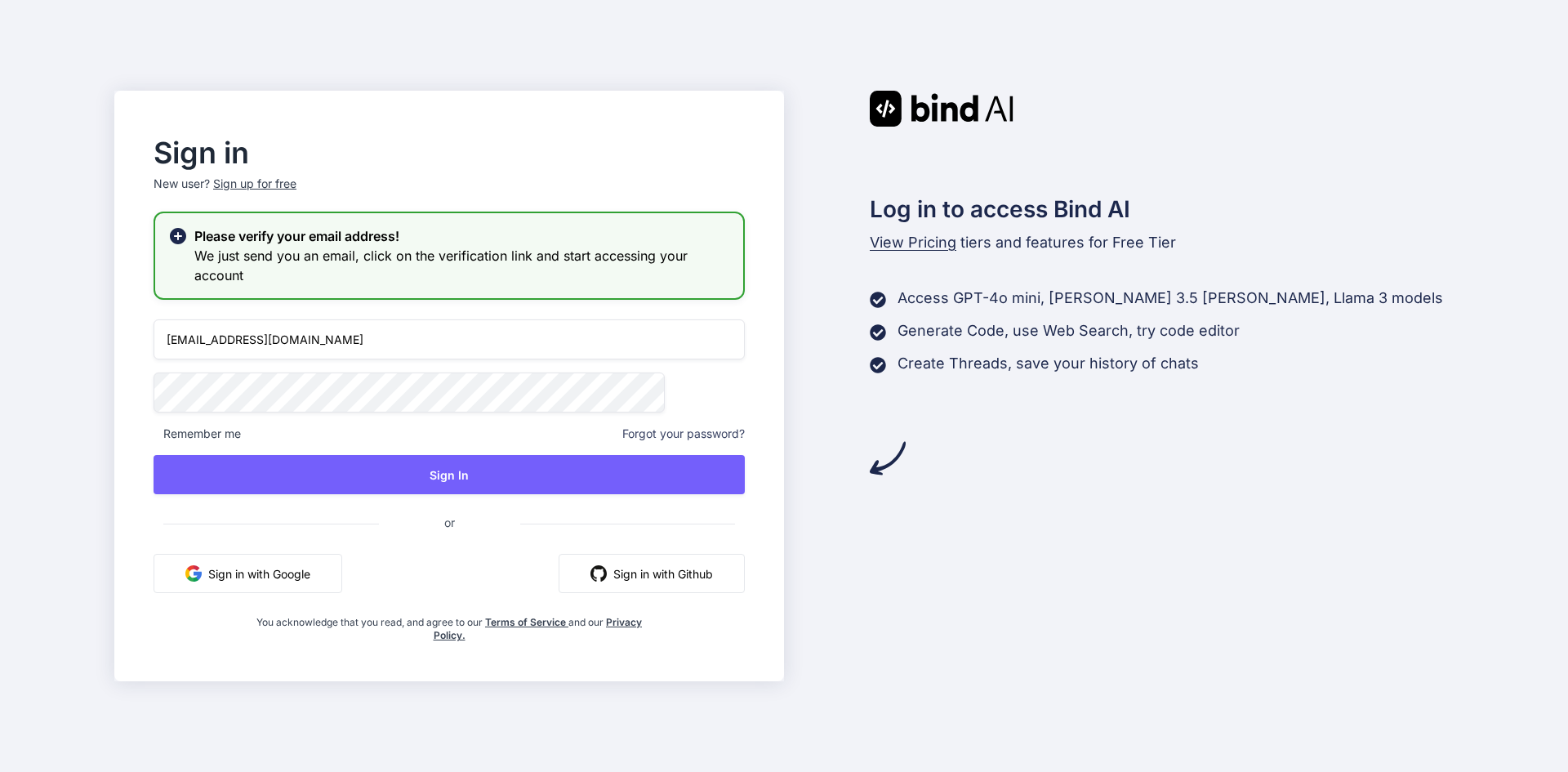
click at [487, 265] on h3 "We just send you an email, click on the verification link and start accessing y…" at bounding box center [462, 265] width 536 height 39
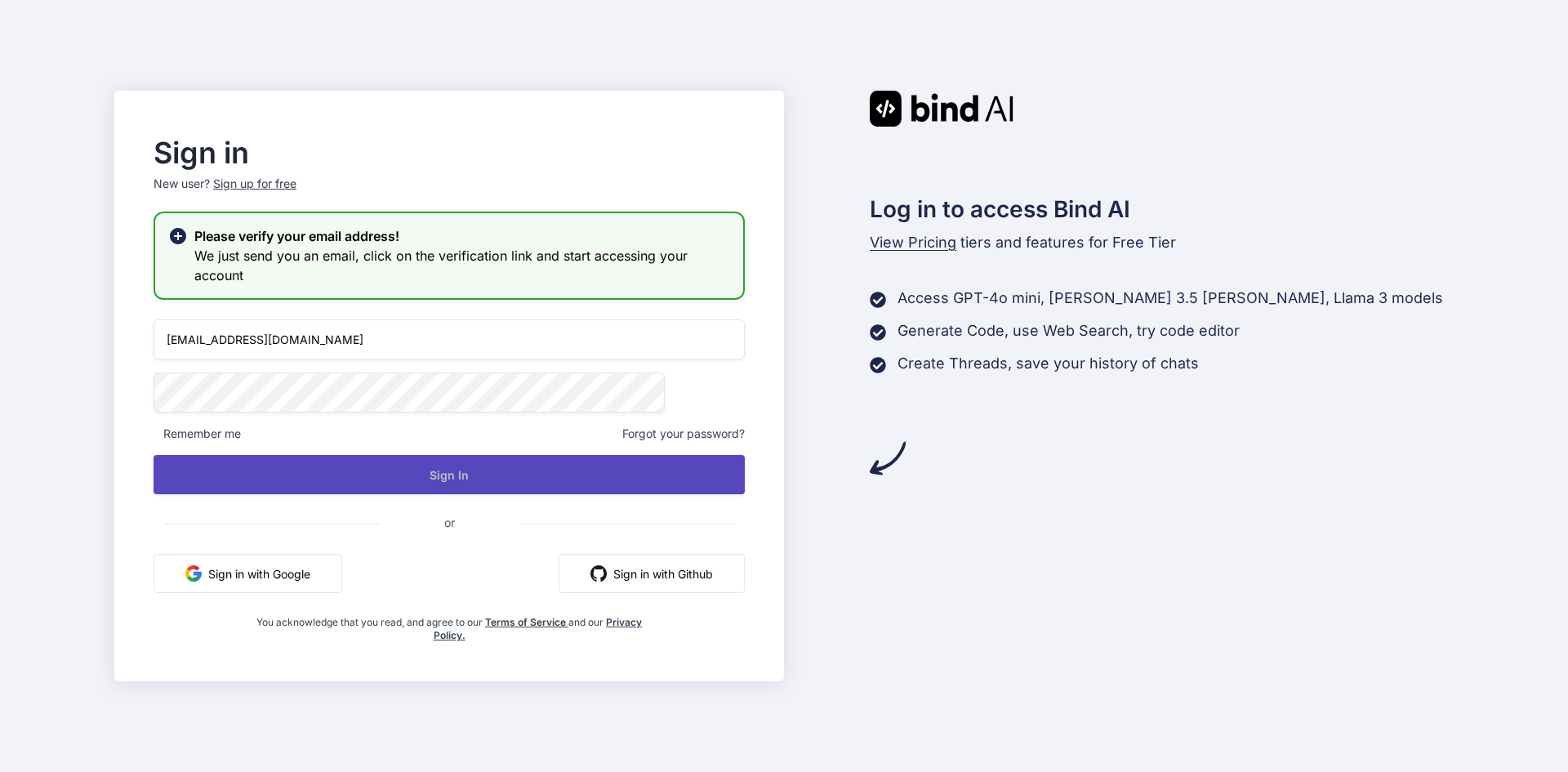
click at [472, 481] on button "Sign In" at bounding box center [449, 474] width 592 height 39
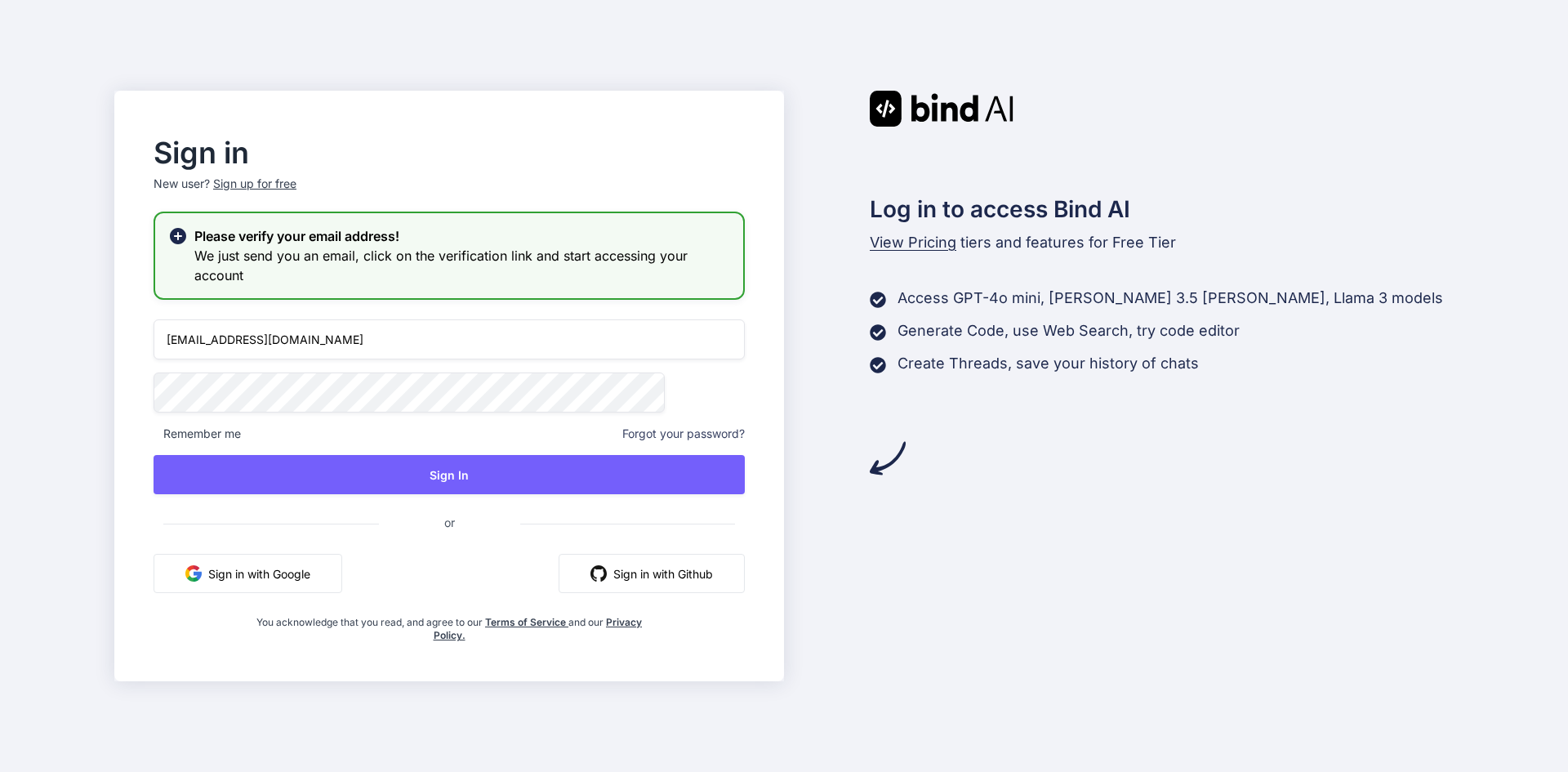
click at [595, 248] on h3 "We just send you an email, click on the verification link and start accessing y…" at bounding box center [462, 265] width 536 height 39
click at [593, 250] on h3 "We just send you an email, click on the verification link and start accessing y…" at bounding box center [462, 265] width 536 height 39
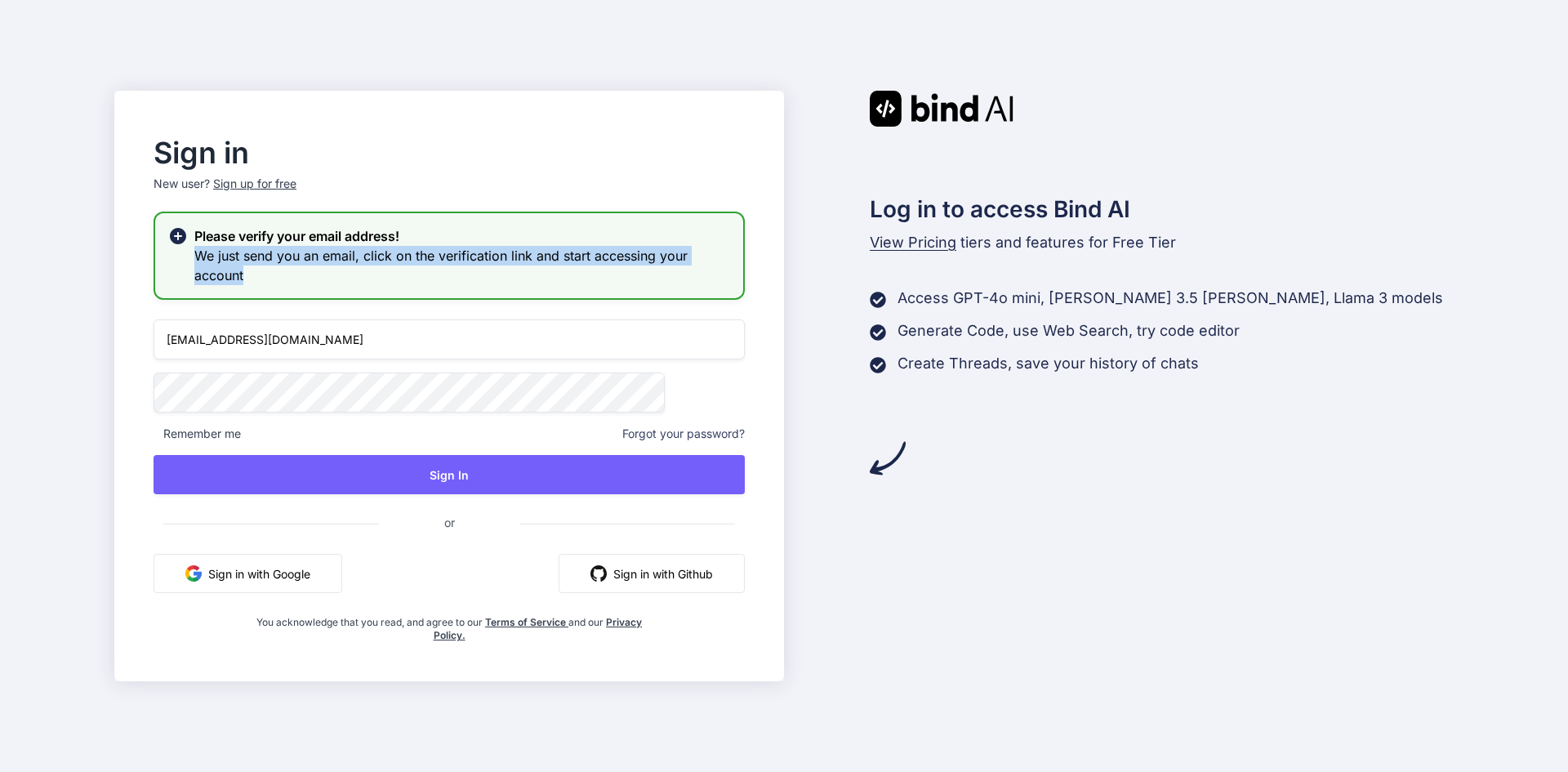
click at [593, 250] on h3 "We just send you an email, click on the verification link and start accessing y…" at bounding box center [462, 265] width 536 height 39
click at [339, 274] on h3 "We just send you an email, click on the verification link and start accessing y…" at bounding box center [462, 265] width 536 height 39
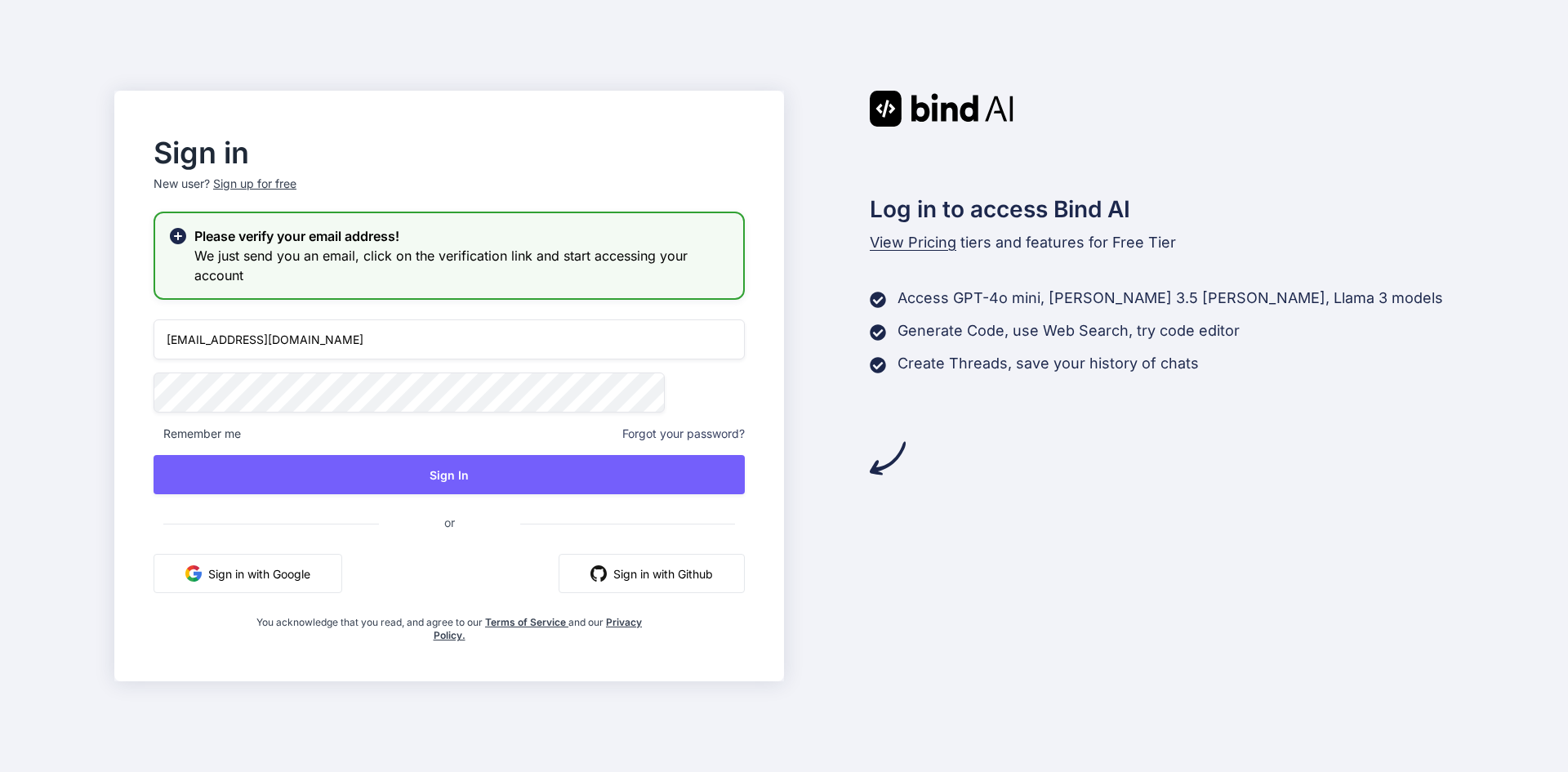
click at [373, 275] on h3 "We just send you an email, click on the verification link and start accessing y…" at bounding box center [462, 265] width 536 height 39
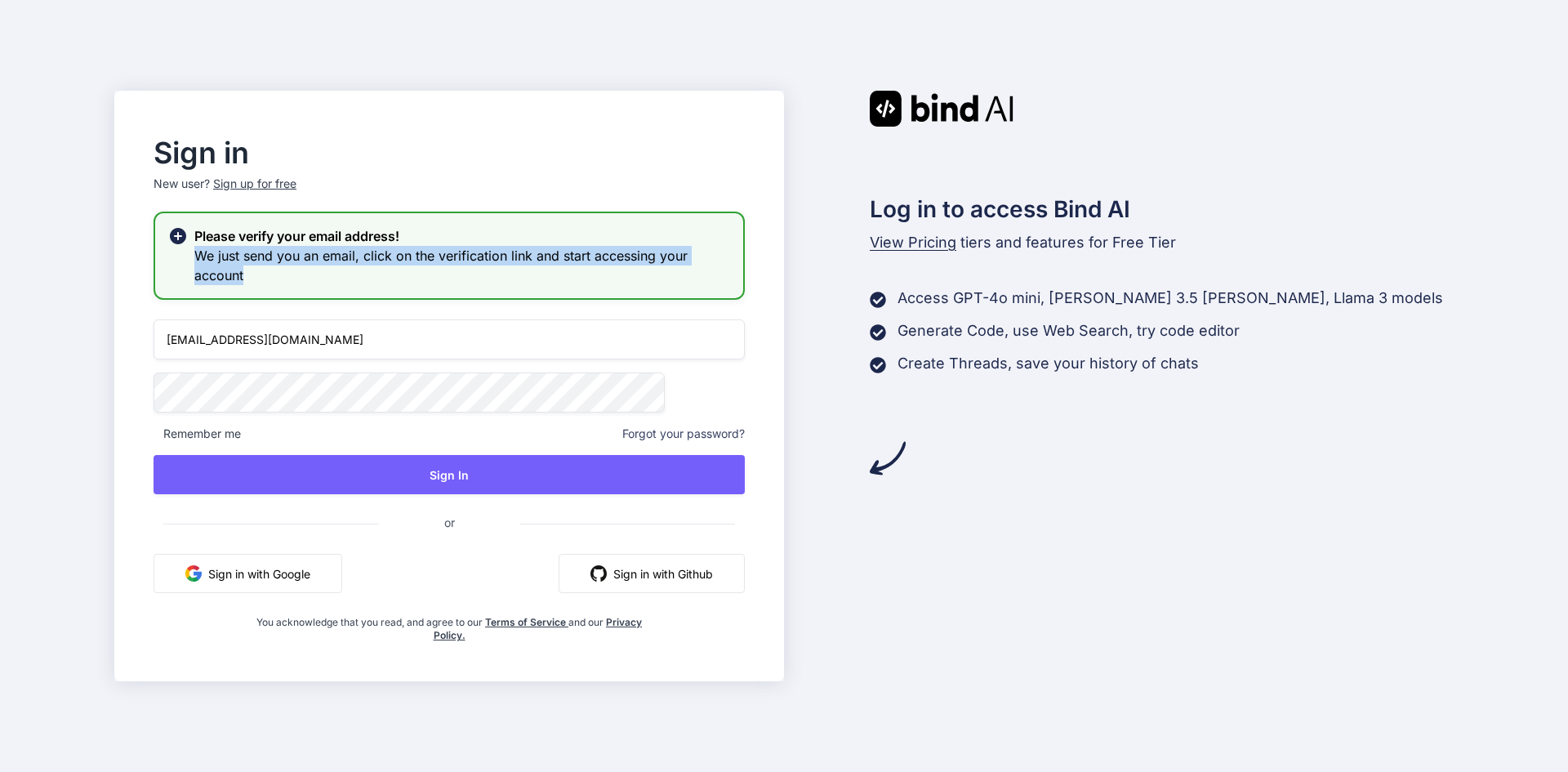
click at [373, 275] on h3 "We just send you an email, click on the verification link and start accessing y…" at bounding box center [462, 265] width 536 height 39
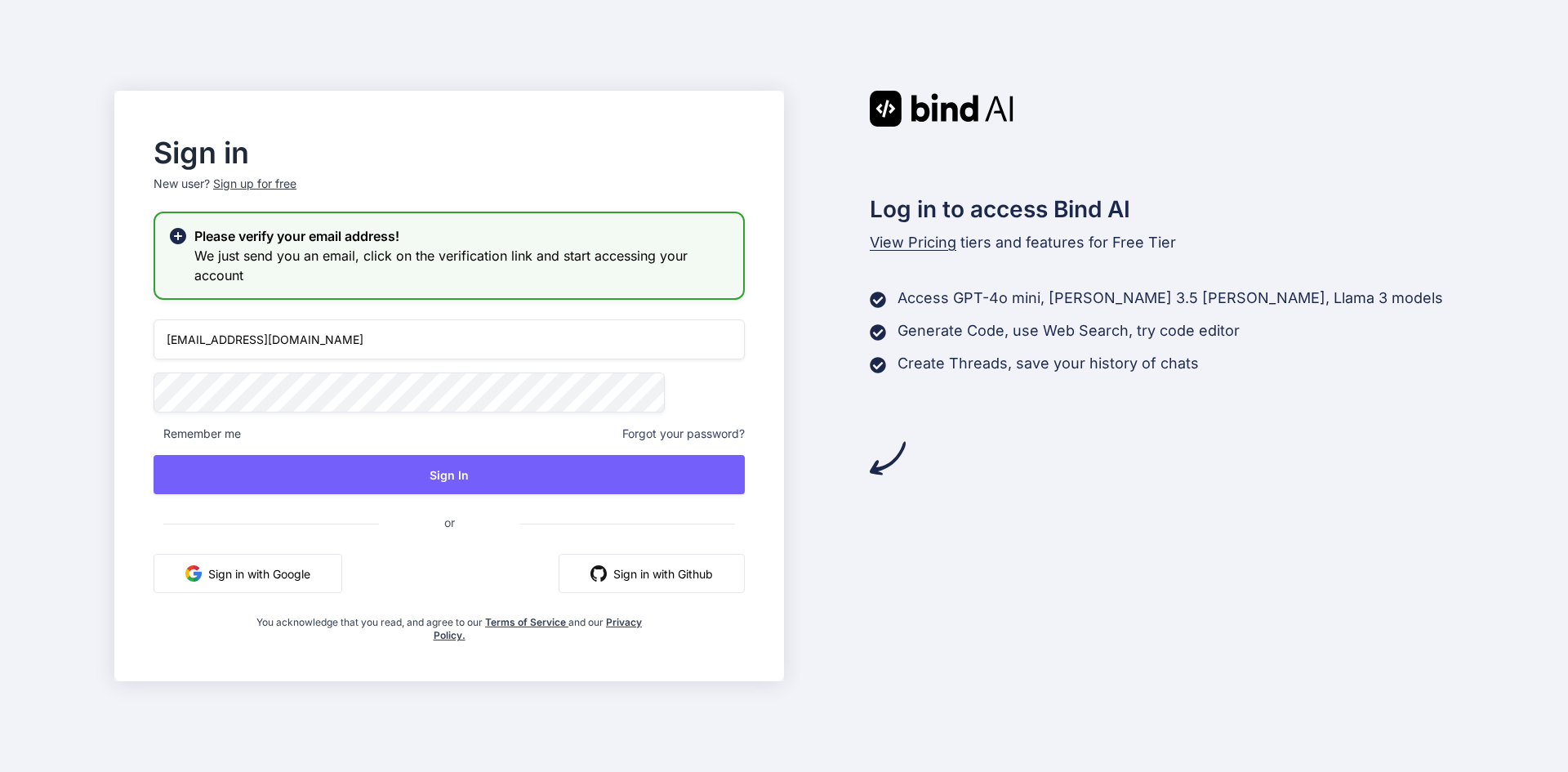
click at [246, 230] on div "Please verify your email address! We just send you an email, click on the verif…" at bounding box center [449, 255] width 592 height 88
click at [186, 231] on icon at bounding box center [177, 235] width 16 height 16
click at [186, 233] on icon at bounding box center [177, 235] width 16 height 16
